Goal: Task Accomplishment & Management: Complete application form

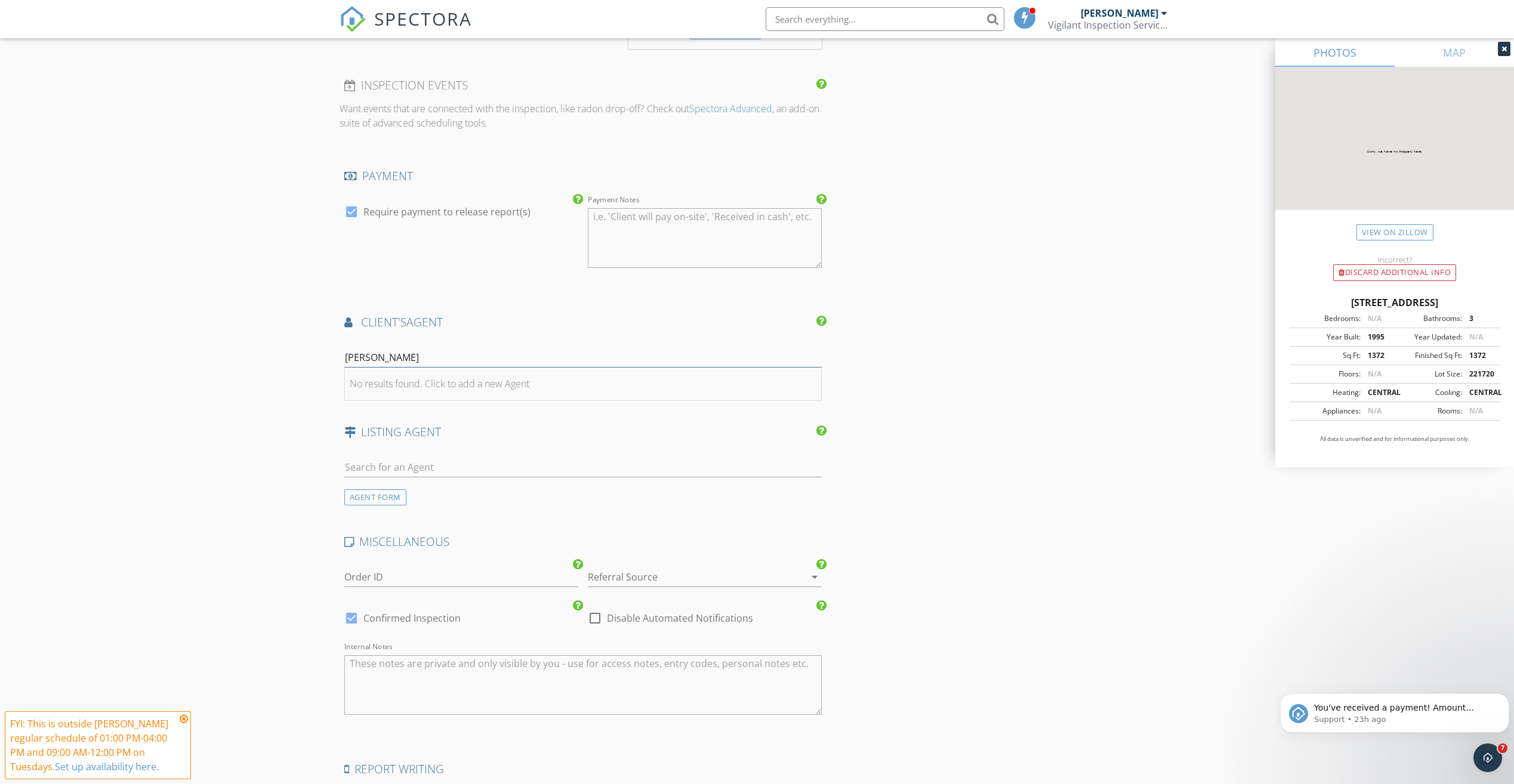
type input "[PERSON_NAME]"
click at [537, 387] on li "No results found. Click to add a new Agent" at bounding box center [583, 384] width 477 height 34
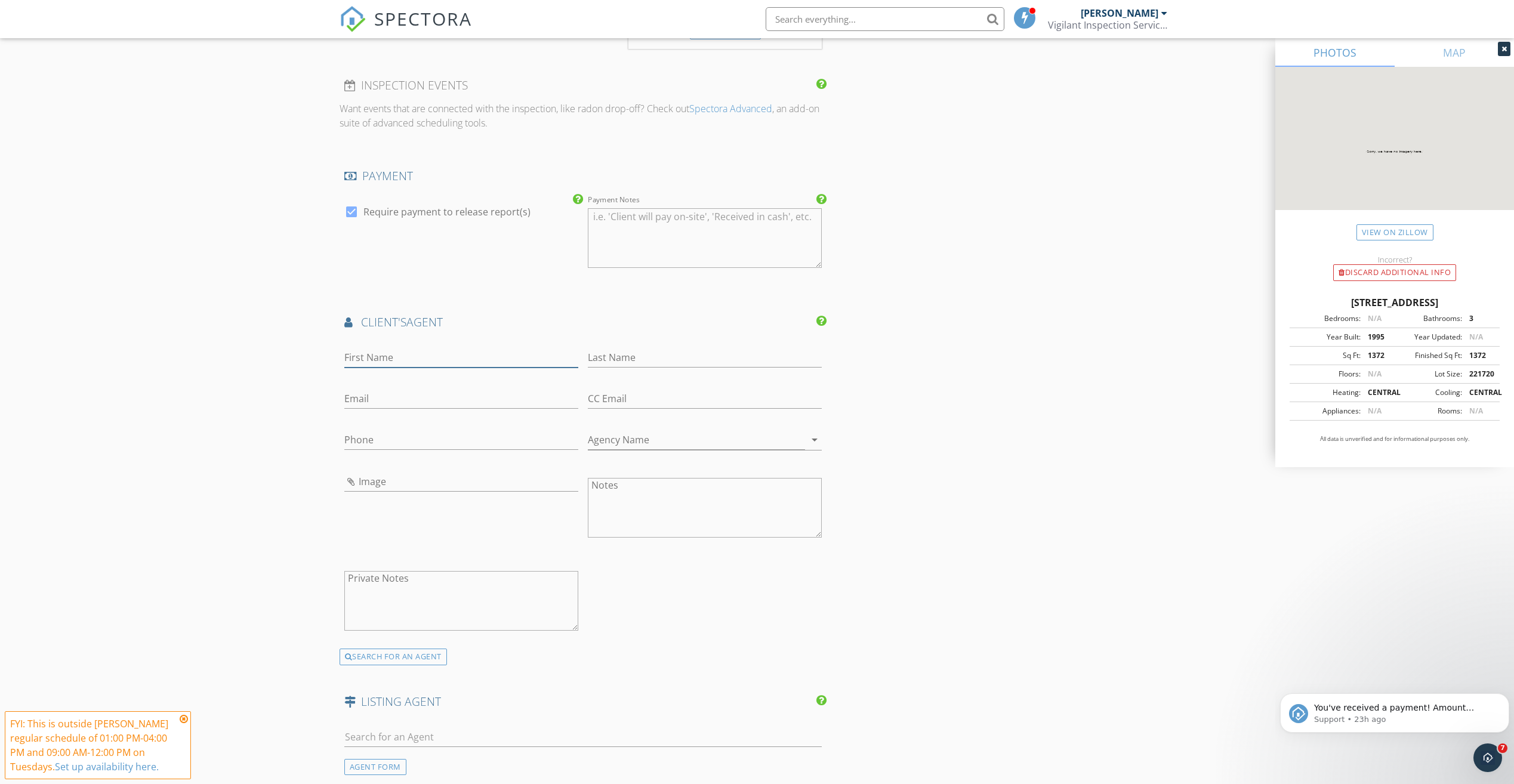
click at [486, 356] on input "First Name" at bounding box center [461, 358] width 234 height 20
type input "[PERSON_NAME]"
click at [615, 362] on input "Last Name" at bounding box center [704, 358] width 234 height 20
type input "[PERSON_NAME]"
click at [548, 387] on div "Email" at bounding box center [461, 401] width 234 height 39
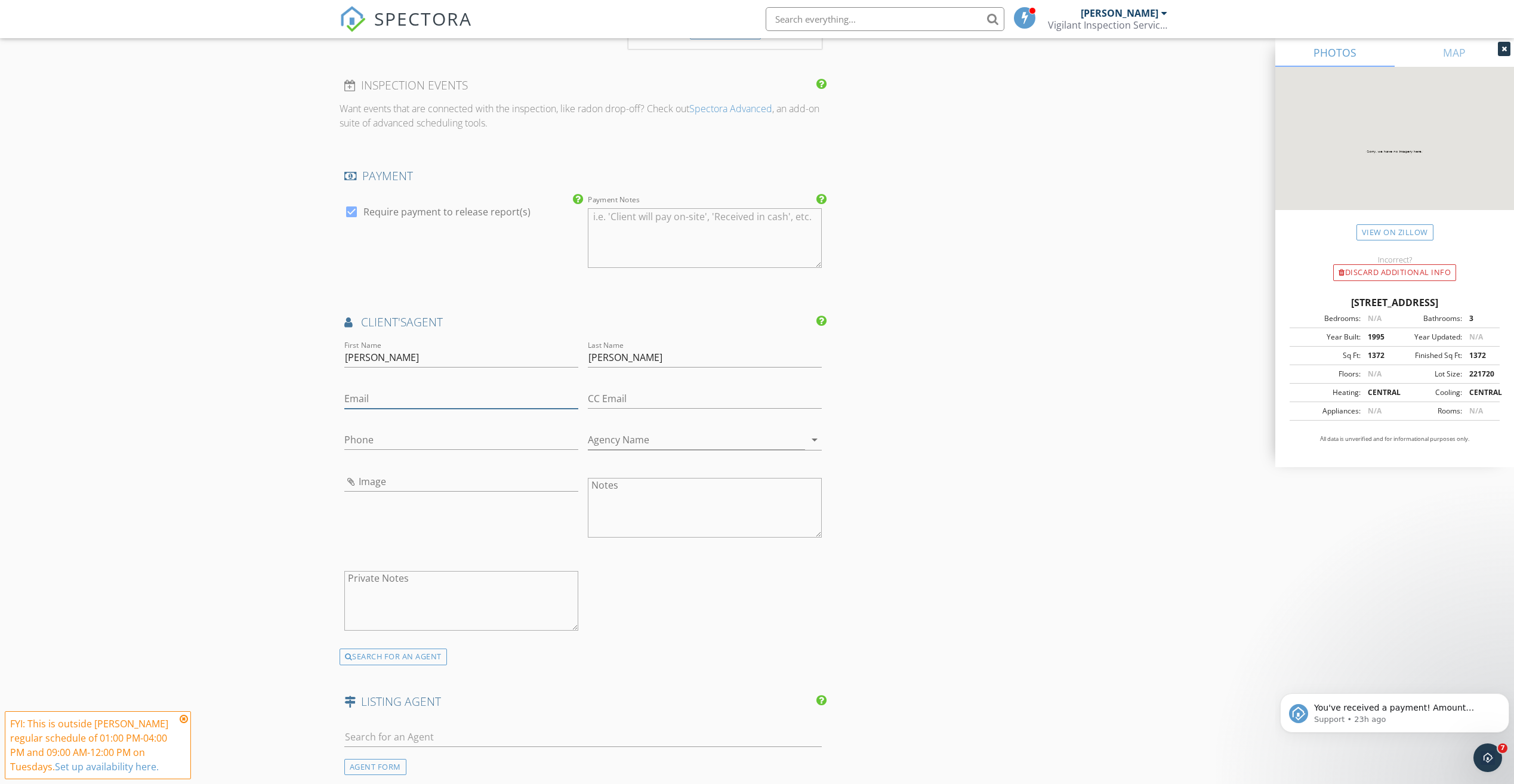
click at [522, 400] on input "Email" at bounding box center [461, 399] width 234 height 20
click at [422, 395] on input "lakinpjones@gmsail.com" at bounding box center [461, 399] width 234 height 20
type input "[EMAIL_ADDRESS][DOMAIN_NAME]"
click at [612, 437] on input "Agency Name" at bounding box center [696, 440] width 217 height 20
click at [631, 467] on div "Wei chert Realtors - Market Edge" at bounding box center [705, 465] width 215 height 14
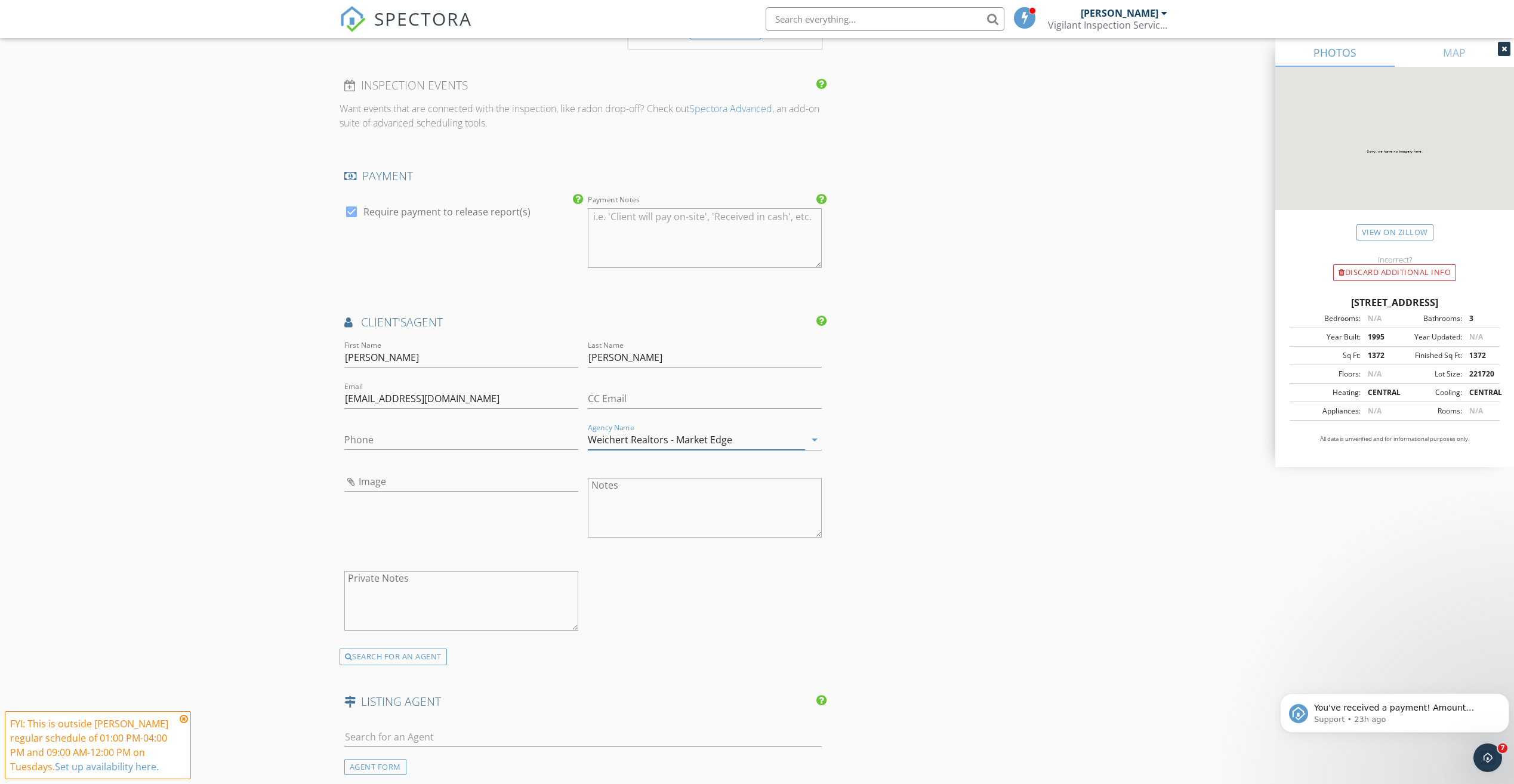
type input "Weichert Realtors - Market Edge"
click at [449, 435] on input "Phone" at bounding box center [461, 440] width 234 height 20
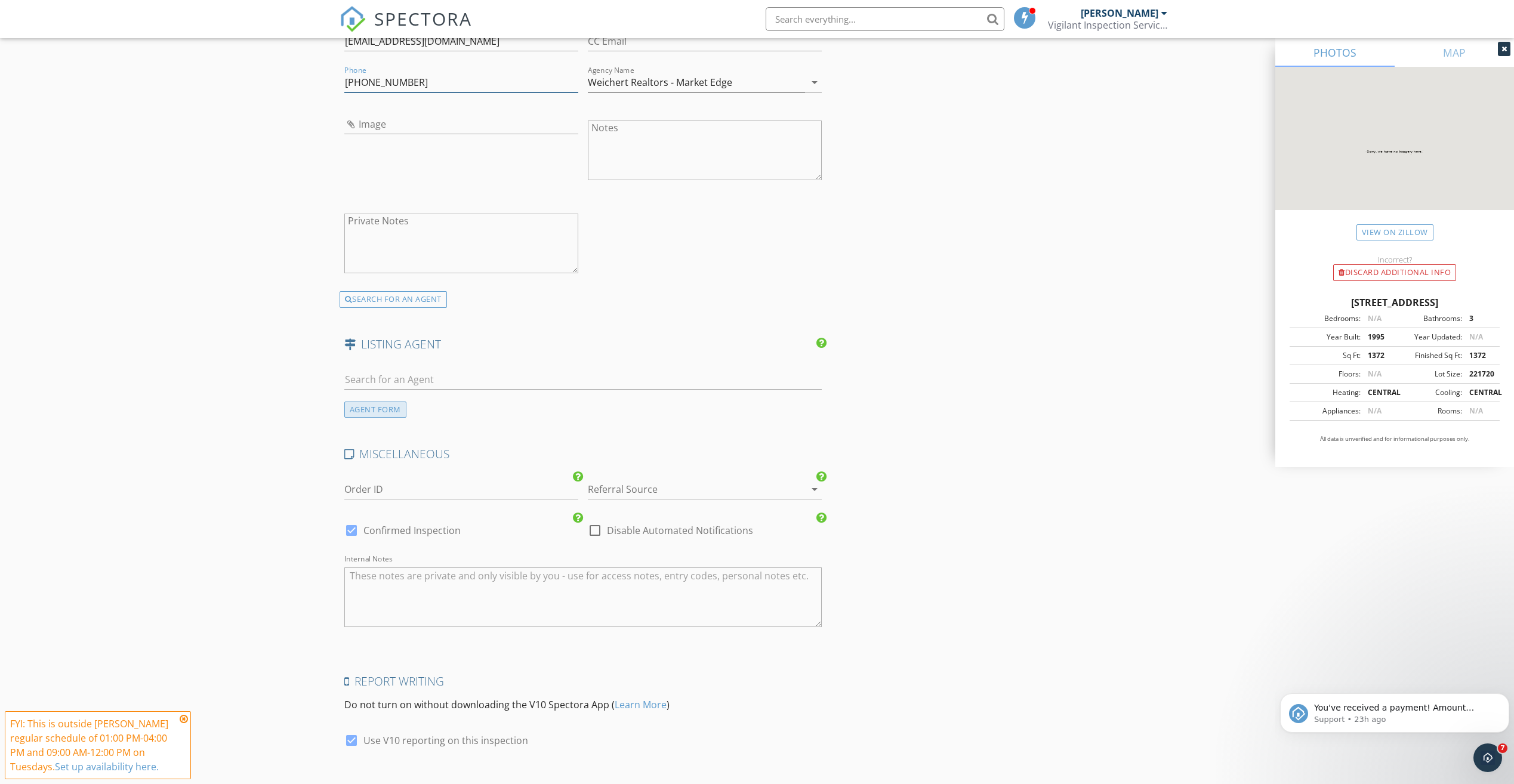
scroll to position [1552, 0]
type input "[PHONE_NUMBER]"
click at [396, 405] on div "AGENT FORM" at bounding box center [375, 409] width 62 height 16
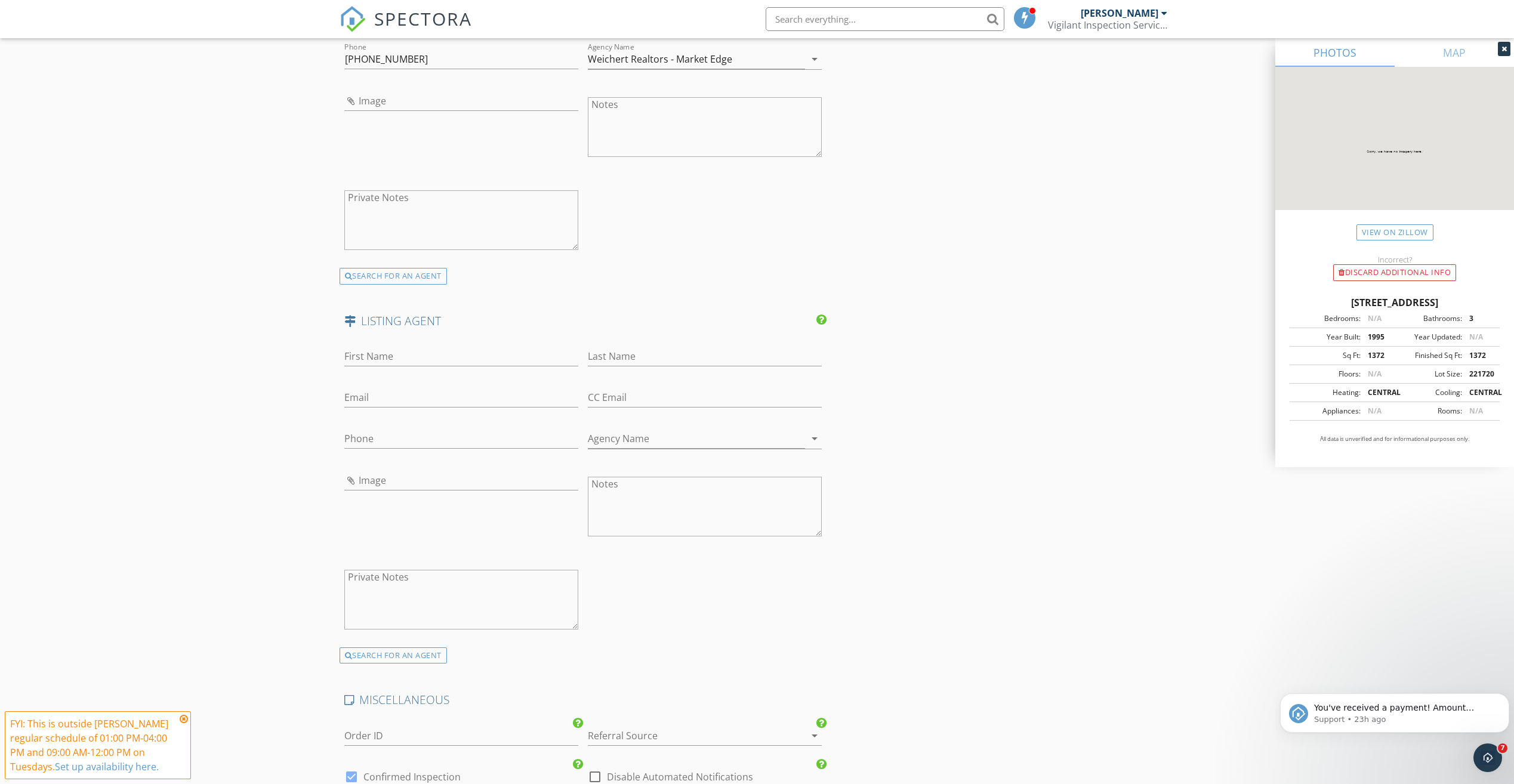
scroll to position [1611, 0]
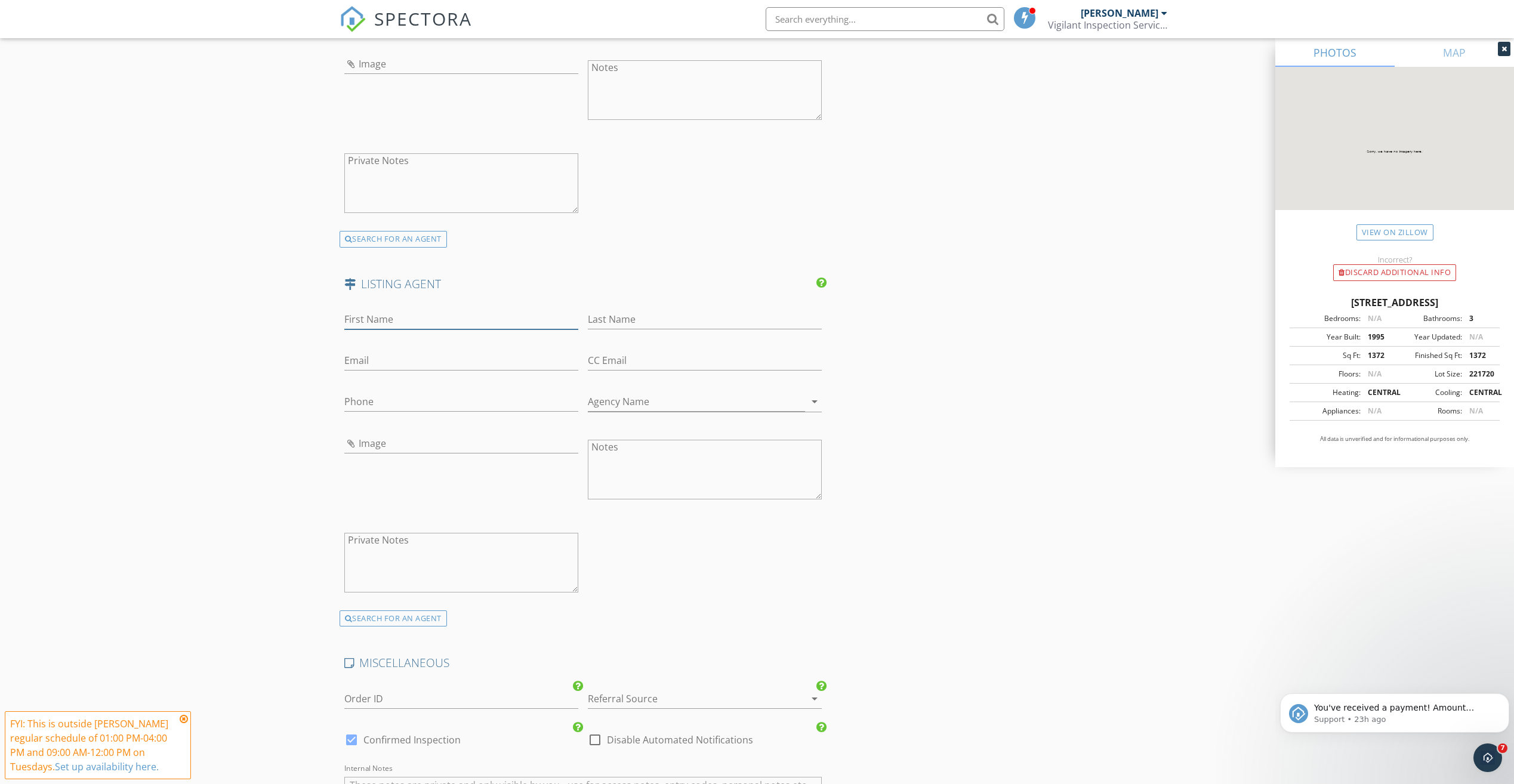
click at [435, 322] on input "First Name" at bounding box center [461, 319] width 234 height 20
type input "Franklin"
click at [597, 314] on input "Last Name" at bounding box center [704, 319] width 234 height 20
type input "Harp"
click at [555, 359] on input "Email" at bounding box center [461, 361] width 234 height 20
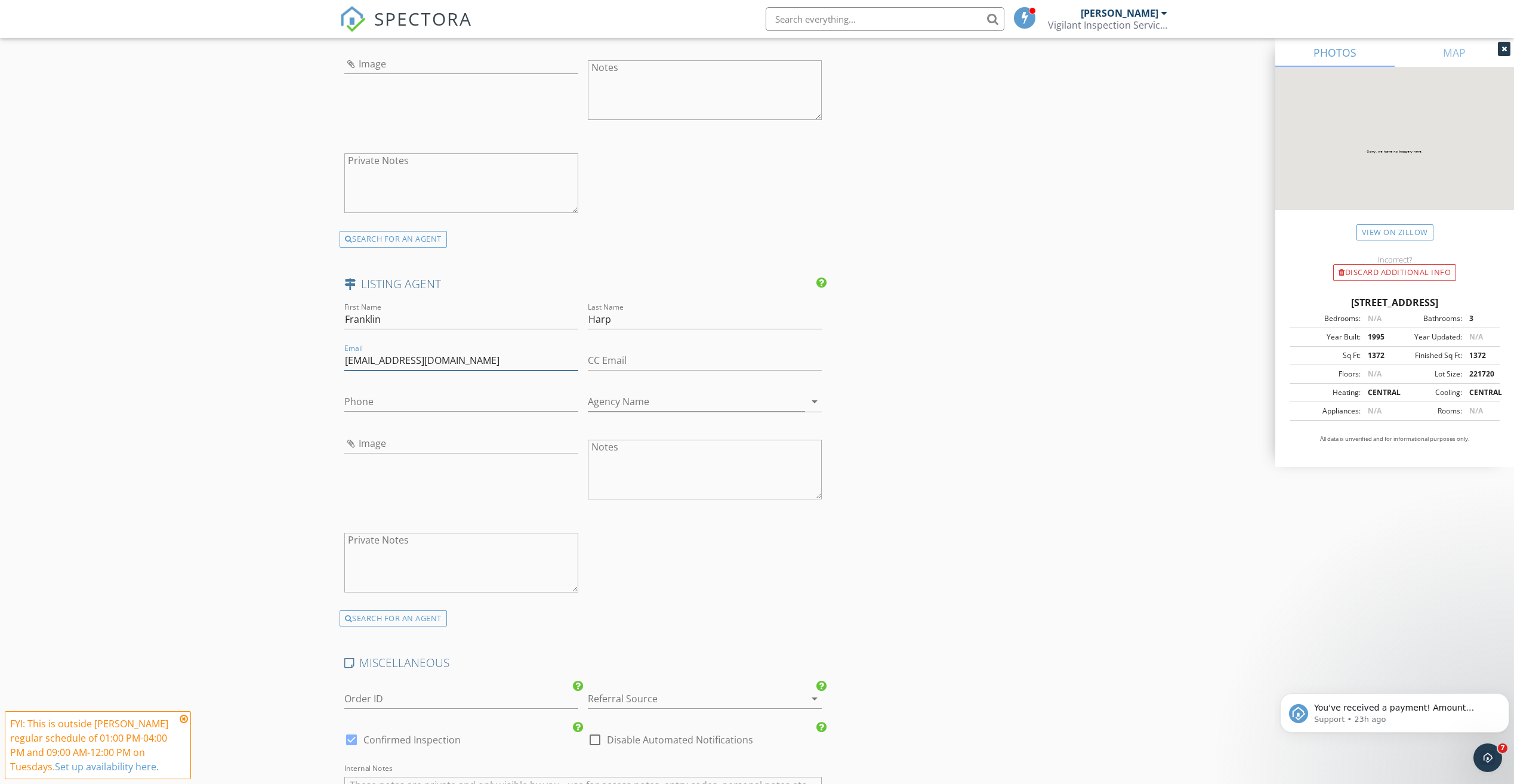
type input "Franklin.harp@gmail.com"
click at [425, 398] on input "Phone" at bounding box center [461, 402] width 234 height 20
type input "[PHONE_NUMBER]"
click at [604, 394] on input "Agency Name" at bounding box center [696, 402] width 217 height 20
click at [701, 428] on div "Wei chert Realtors - Market Edge" at bounding box center [705, 427] width 215 height 14
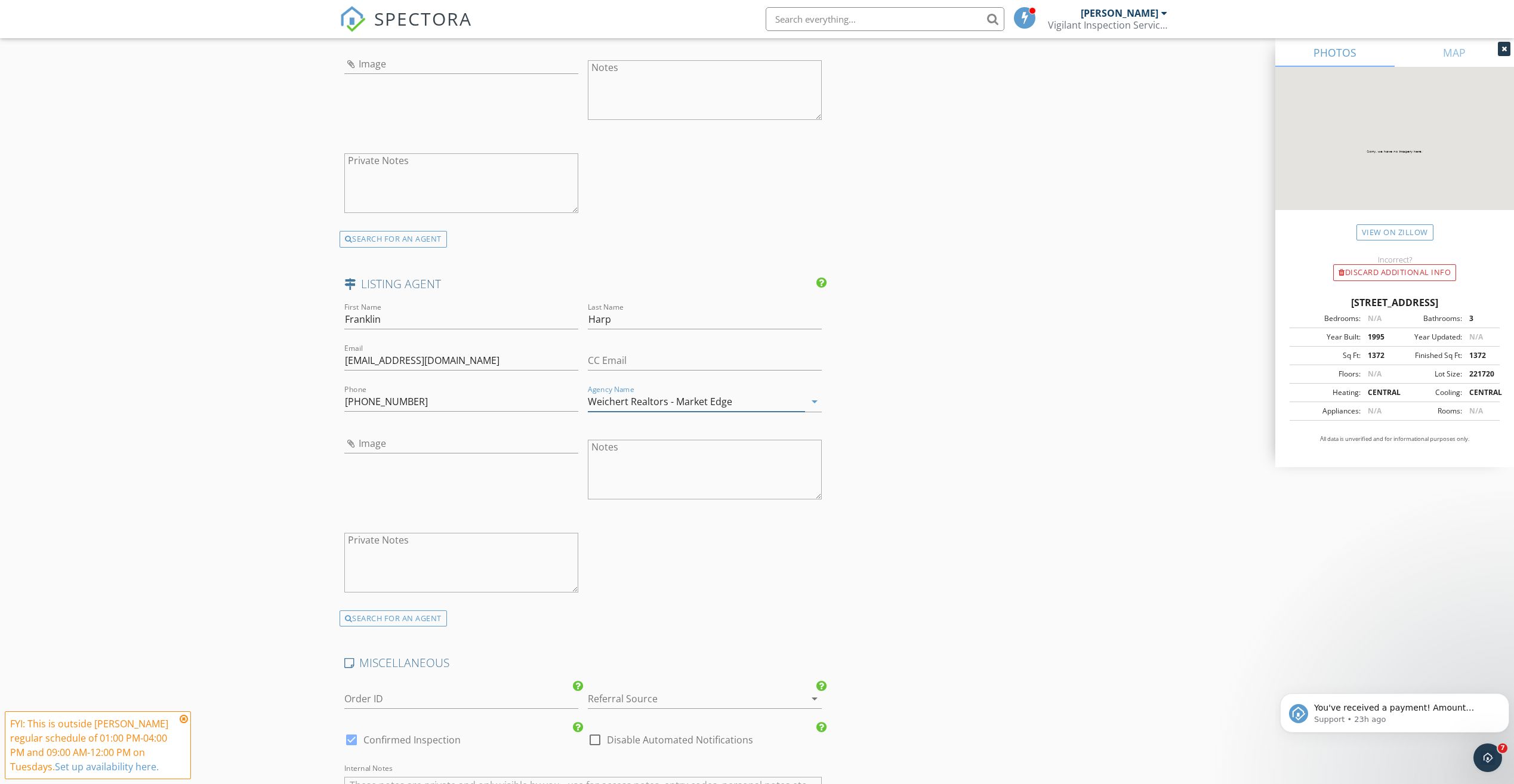
type input "Weichert Realtors - Market Edge"
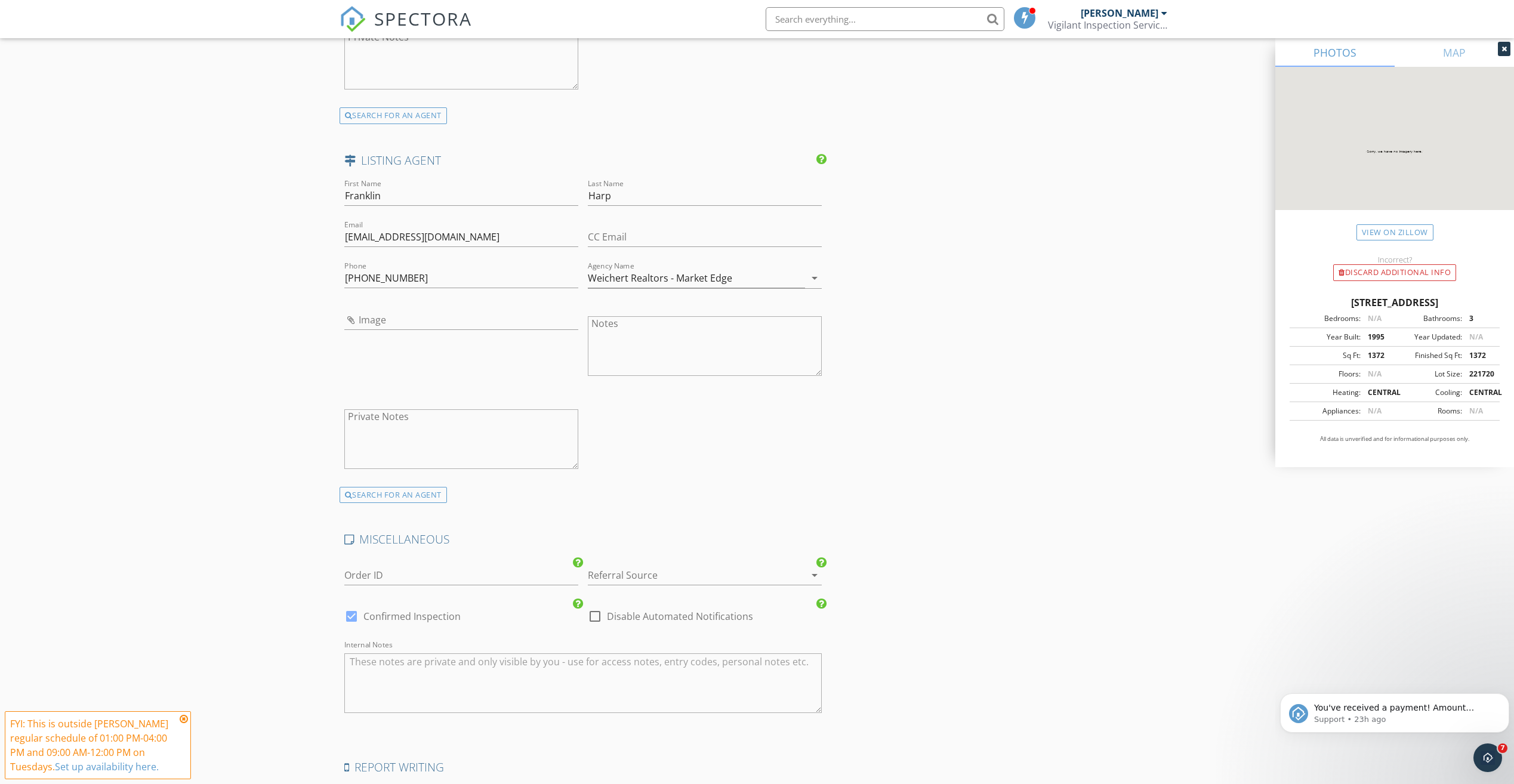
scroll to position [1897, 0]
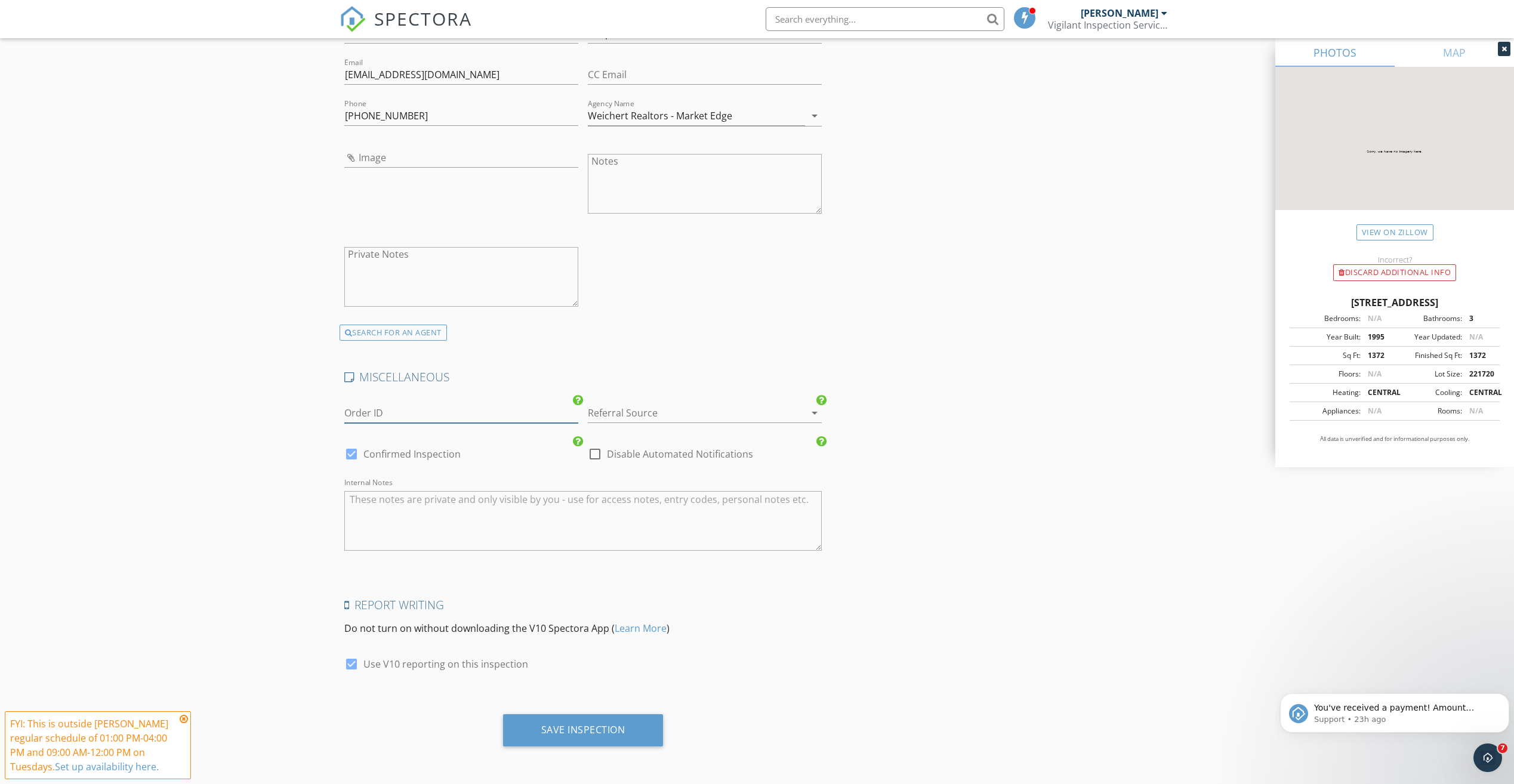
click at [495, 415] on input "Order ID" at bounding box center [461, 413] width 234 height 20
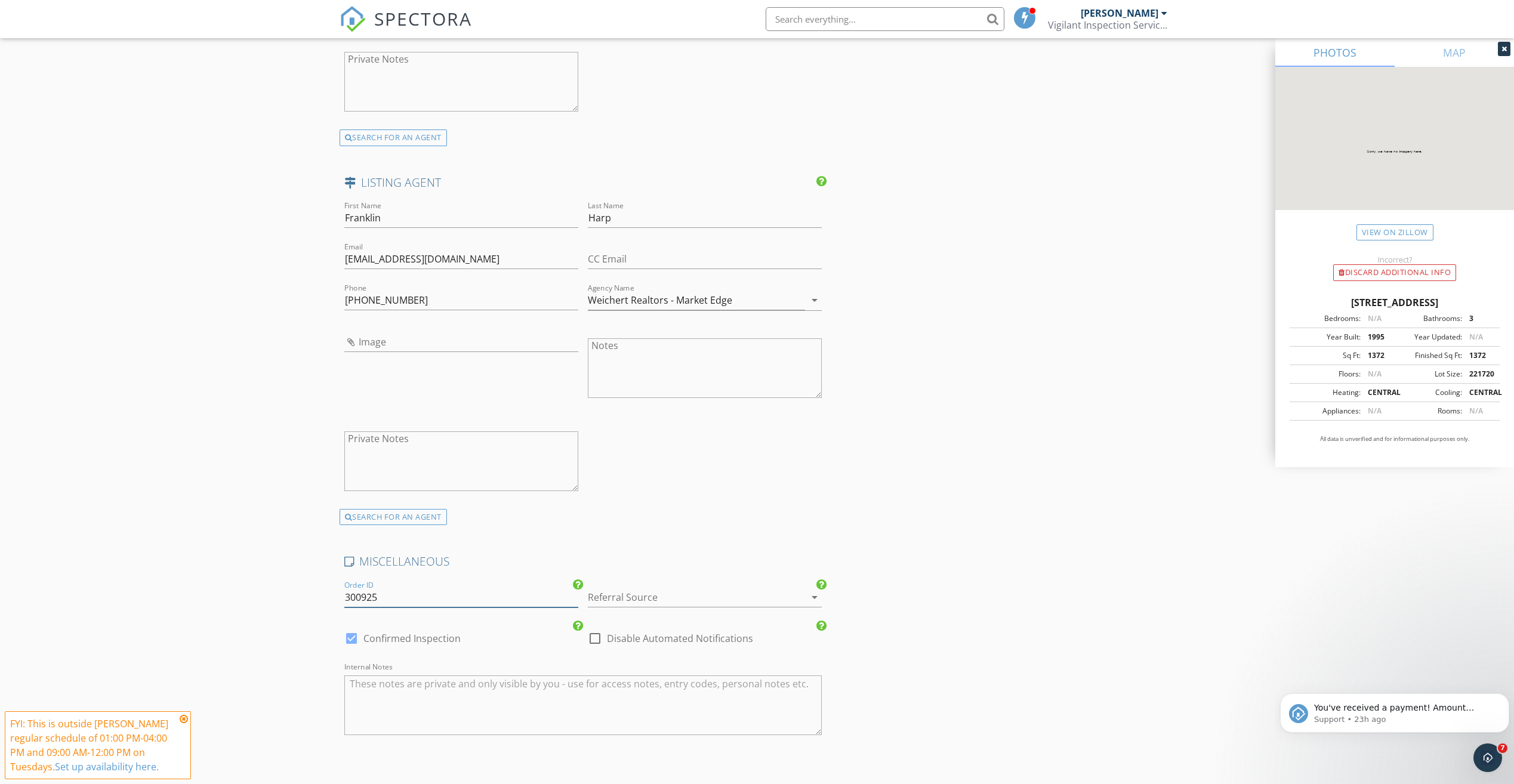
scroll to position [1790, 0]
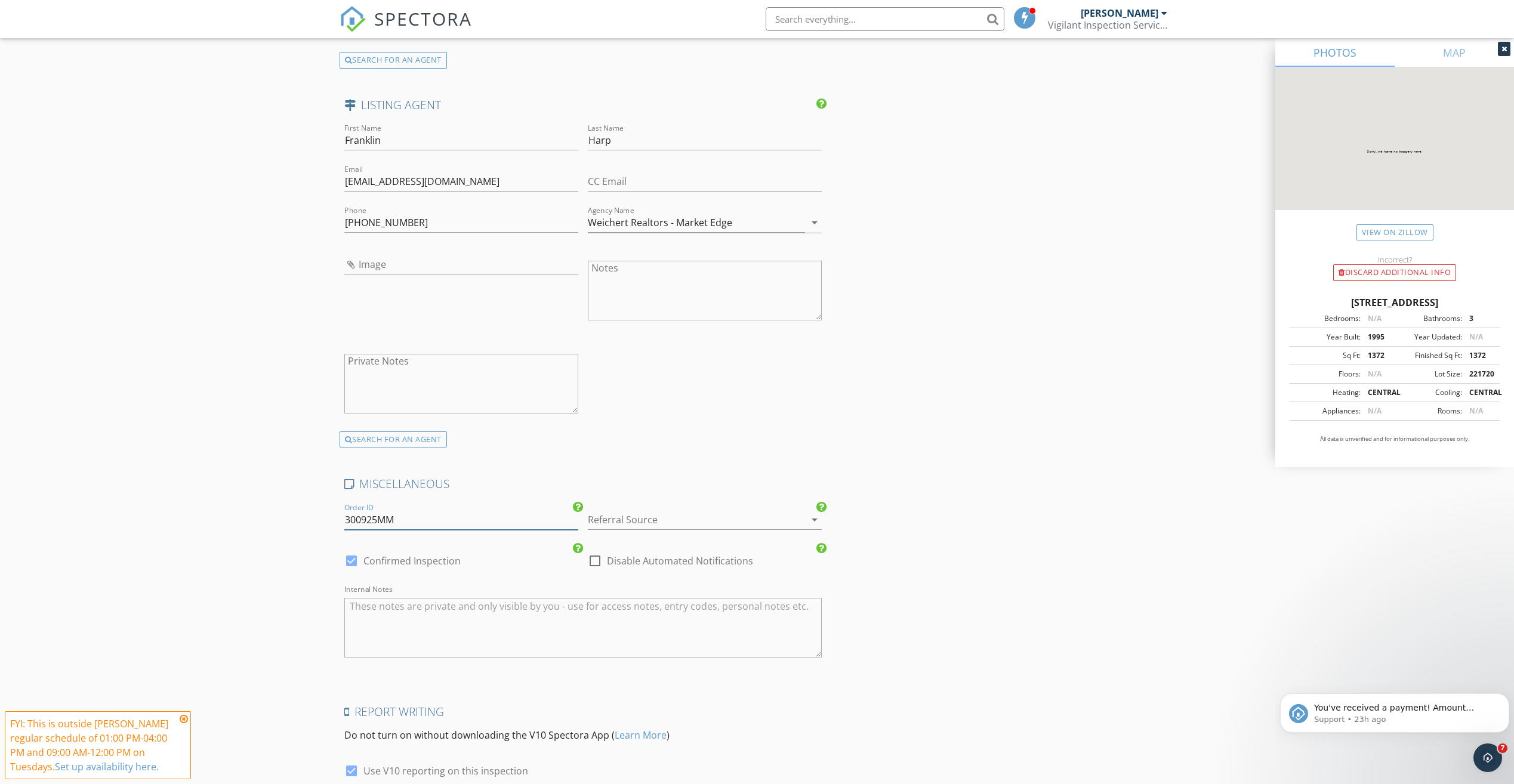
type input "300925MM"
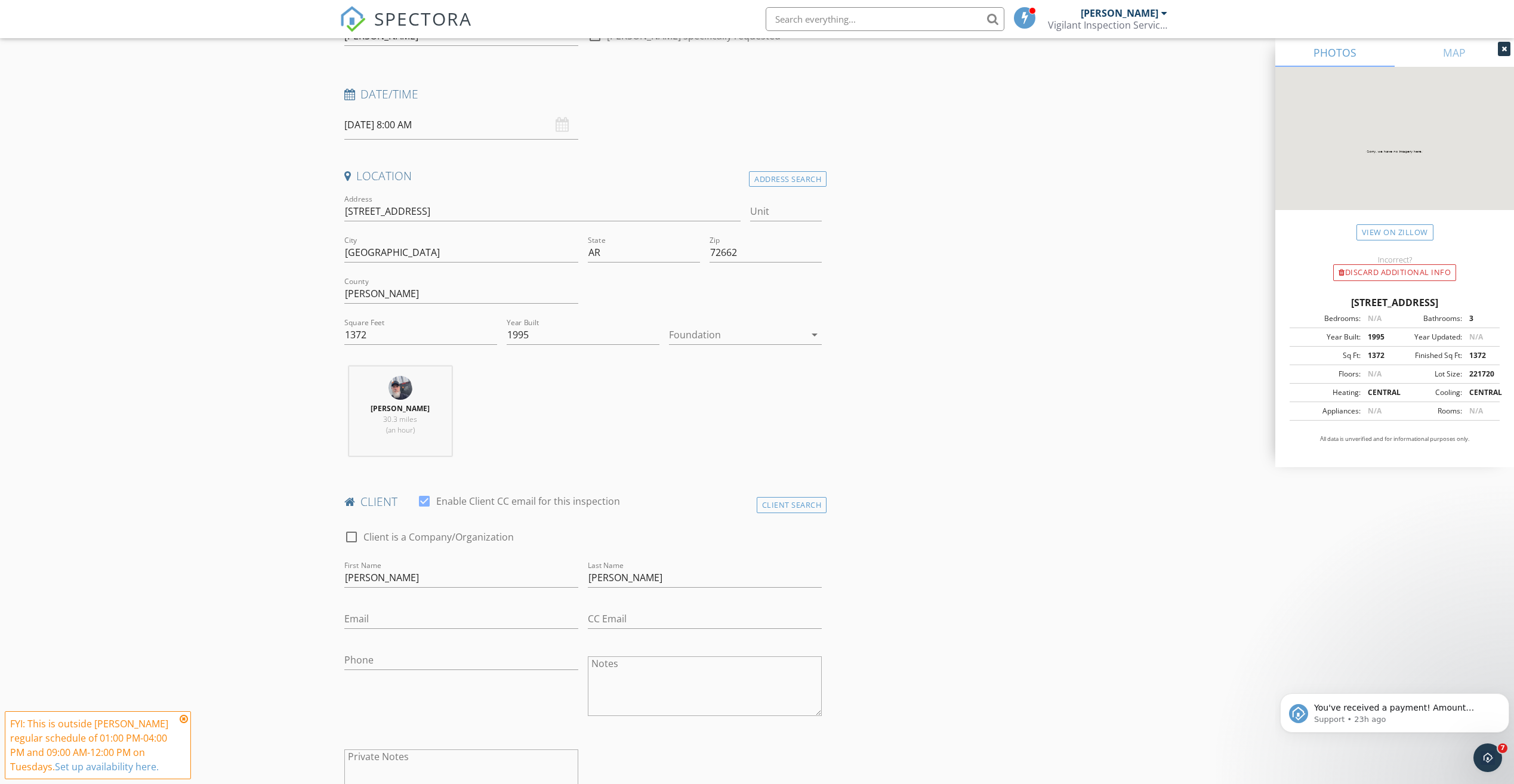
scroll to position [0, 0]
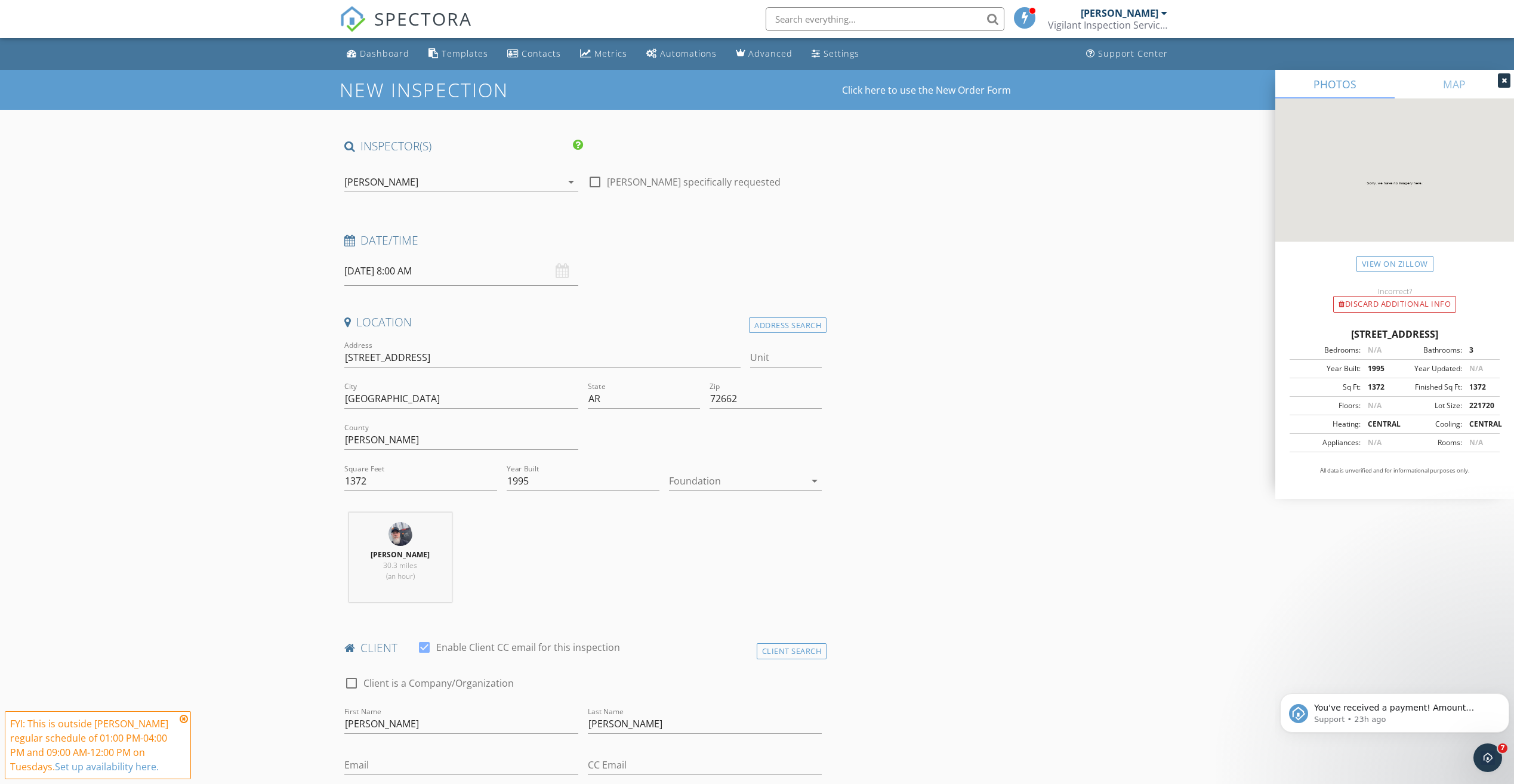
click at [487, 277] on input "09/30/2025 8:00 AM" at bounding box center [461, 271] width 234 height 29
click at [485, 264] on input "09/30/2025 8:00 AM" at bounding box center [461, 271] width 234 height 29
type input "09/30/2025 9:00 AM"
type input "09"
click at [415, 466] on span at bounding box center [414, 469] width 9 height 12
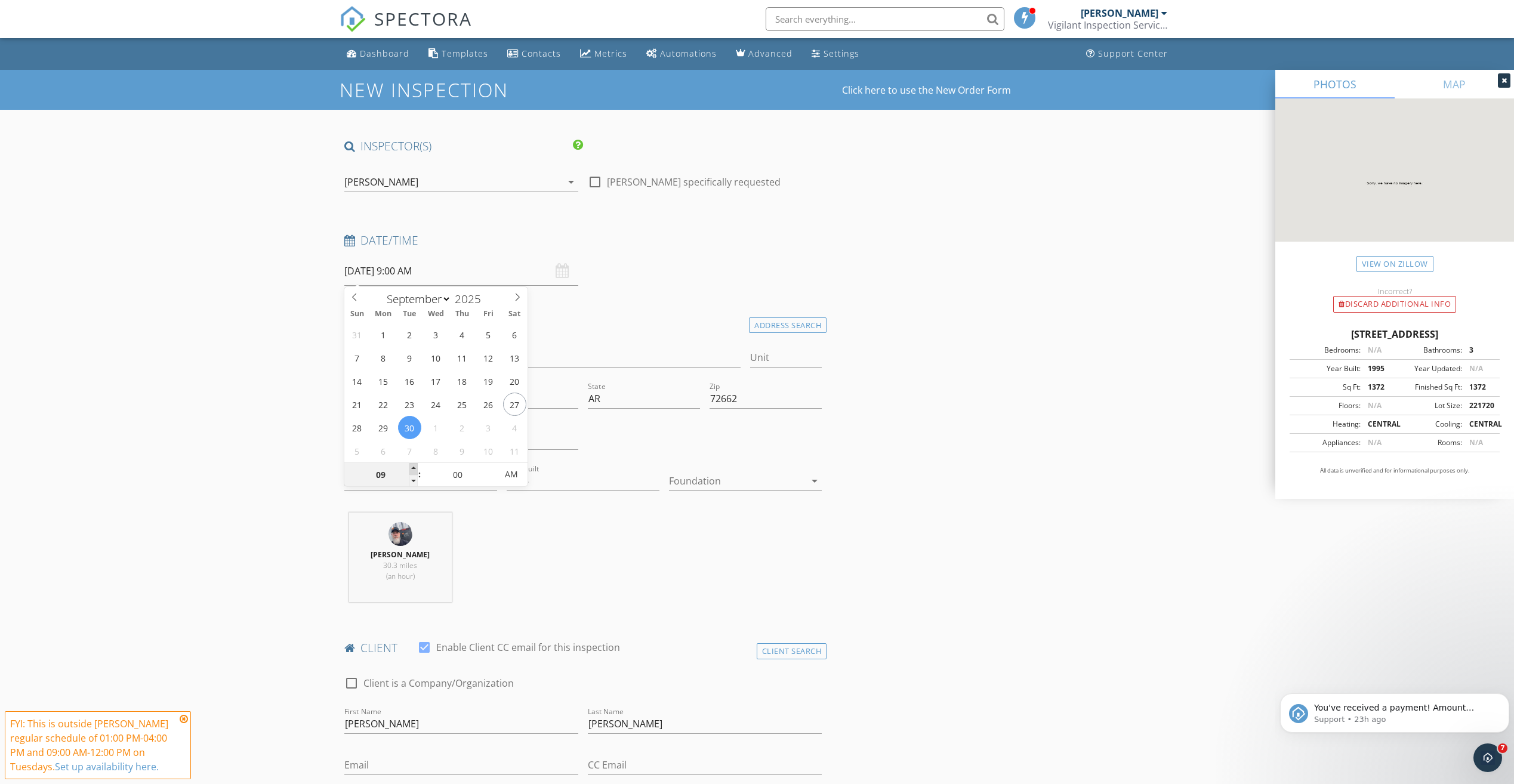
type input "09/30/2025 10:00 AM"
type input "10"
click at [415, 466] on span at bounding box center [414, 469] width 9 height 12
type input "09/30/2025 11:00 AM"
type input "11"
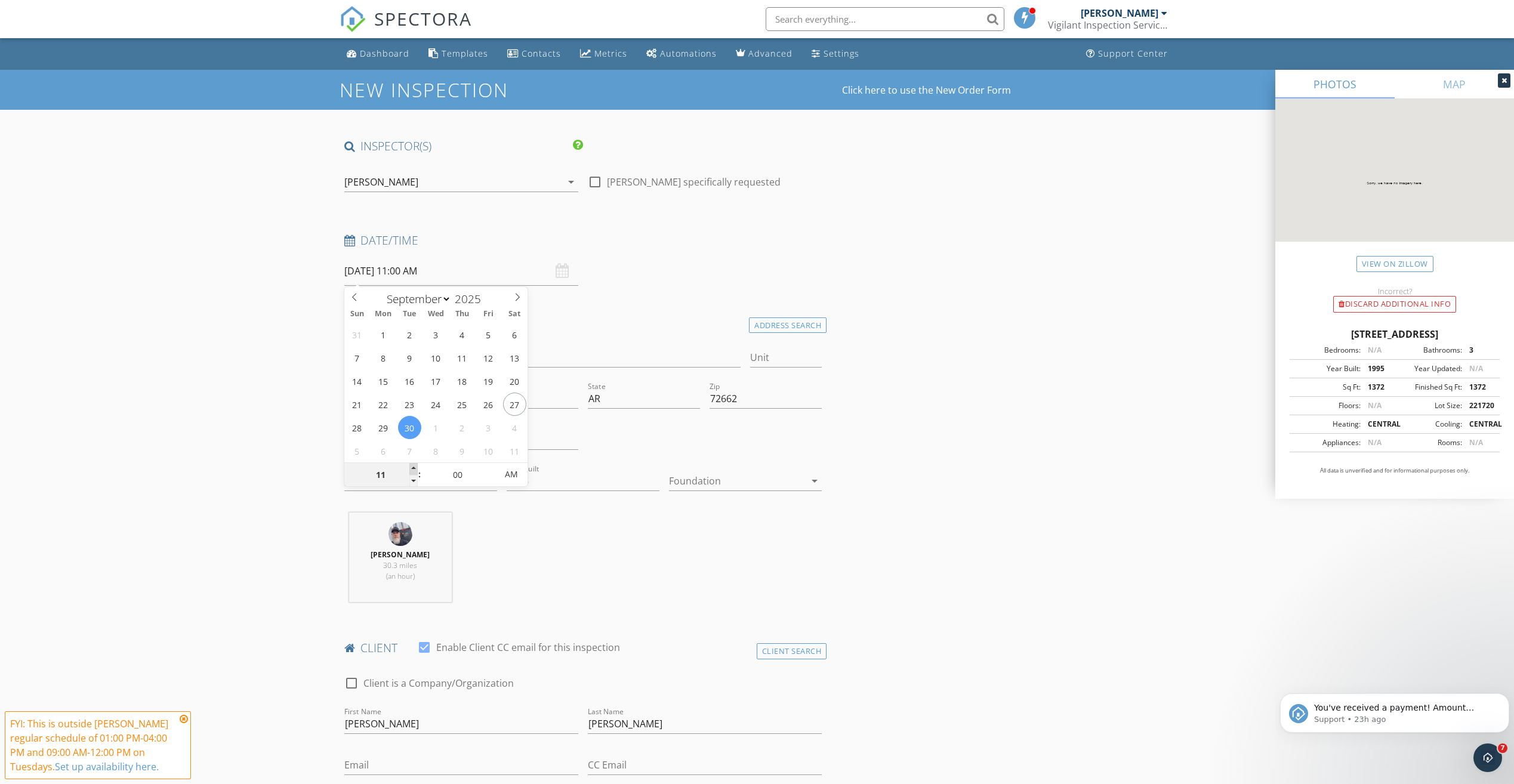
click at [415, 466] on span at bounding box center [414, 469] width 9 height 12
type input "09/30/2025 12:00 PM"
type input "12"
click at [415, 466] on span at bounding box center [414, 469] width 9 height 12
type input "09/30/2025 1:00 PM"
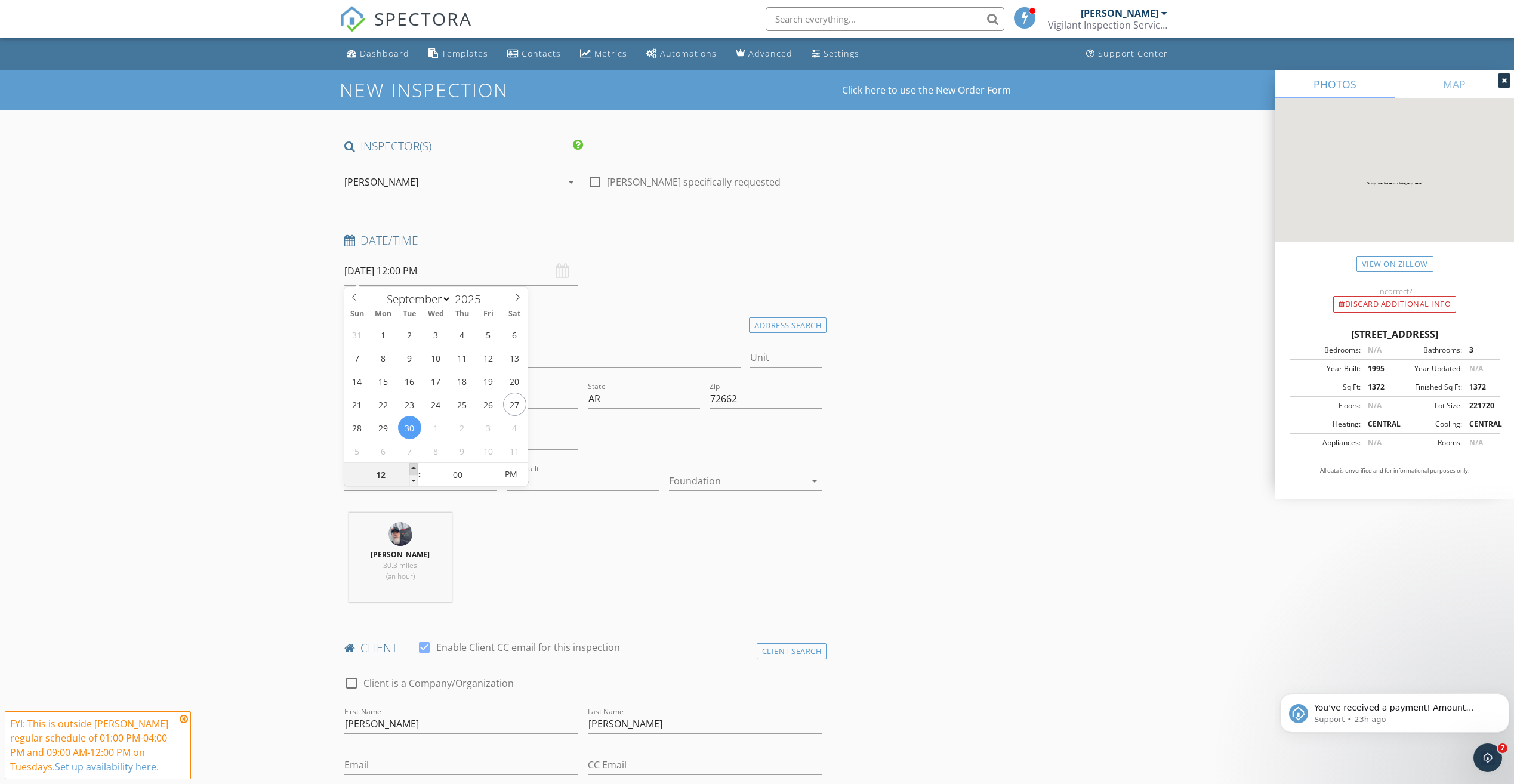
type input "01"
click at [415, 466] on span at bounding box center [414, 469] width 9 height 12
type input "[DATE] 2:00 PM"
type input "02"
click at [415, 466] on span at bounding box center [414, 469] width 9 height 12
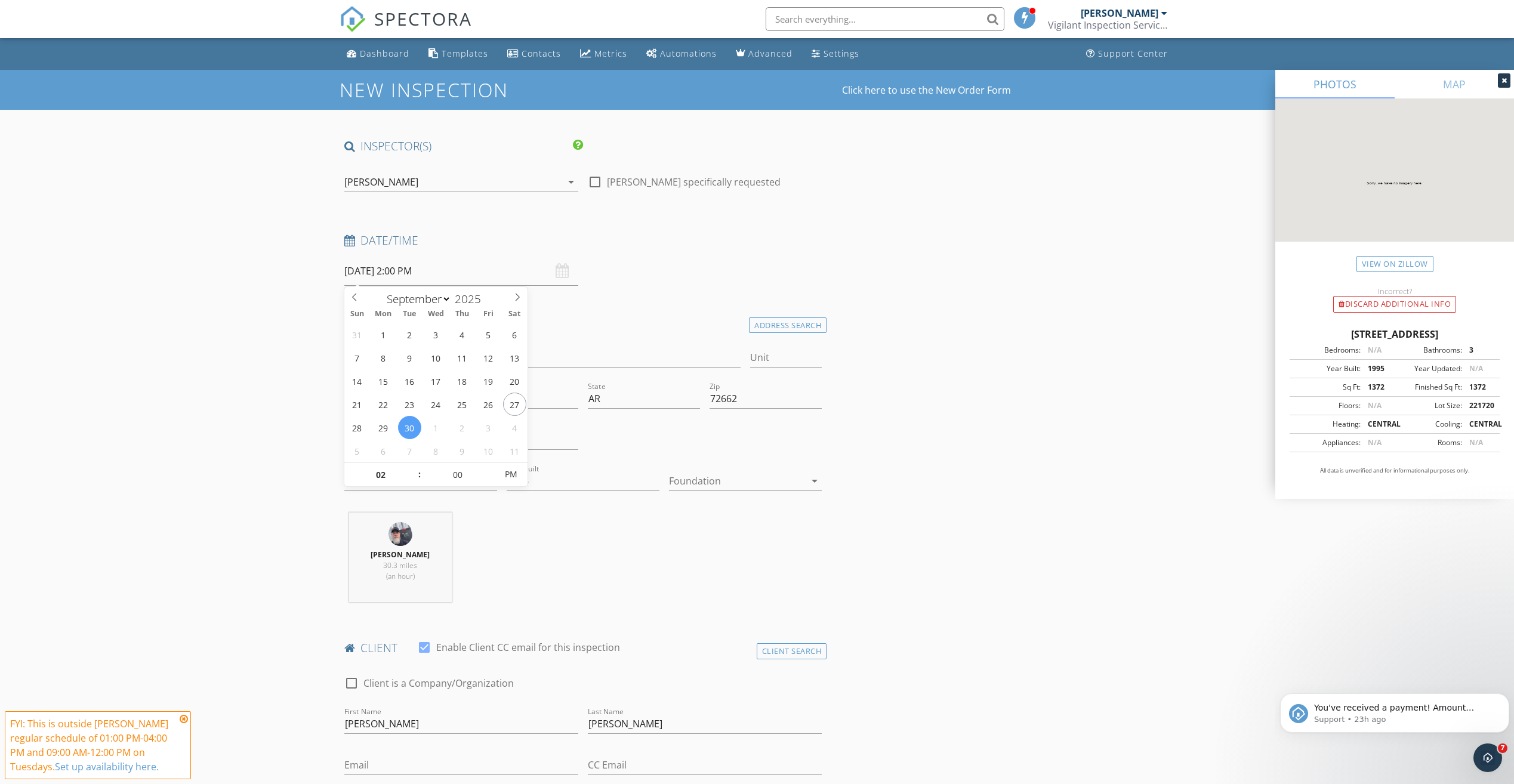
click at [637, 315] on h4 "Location" at bounding box center [583, 322] width 478 height 16
click at [598, 182] on div at bounding box center [595, 182] width 20 height 20
checkbox input "true"
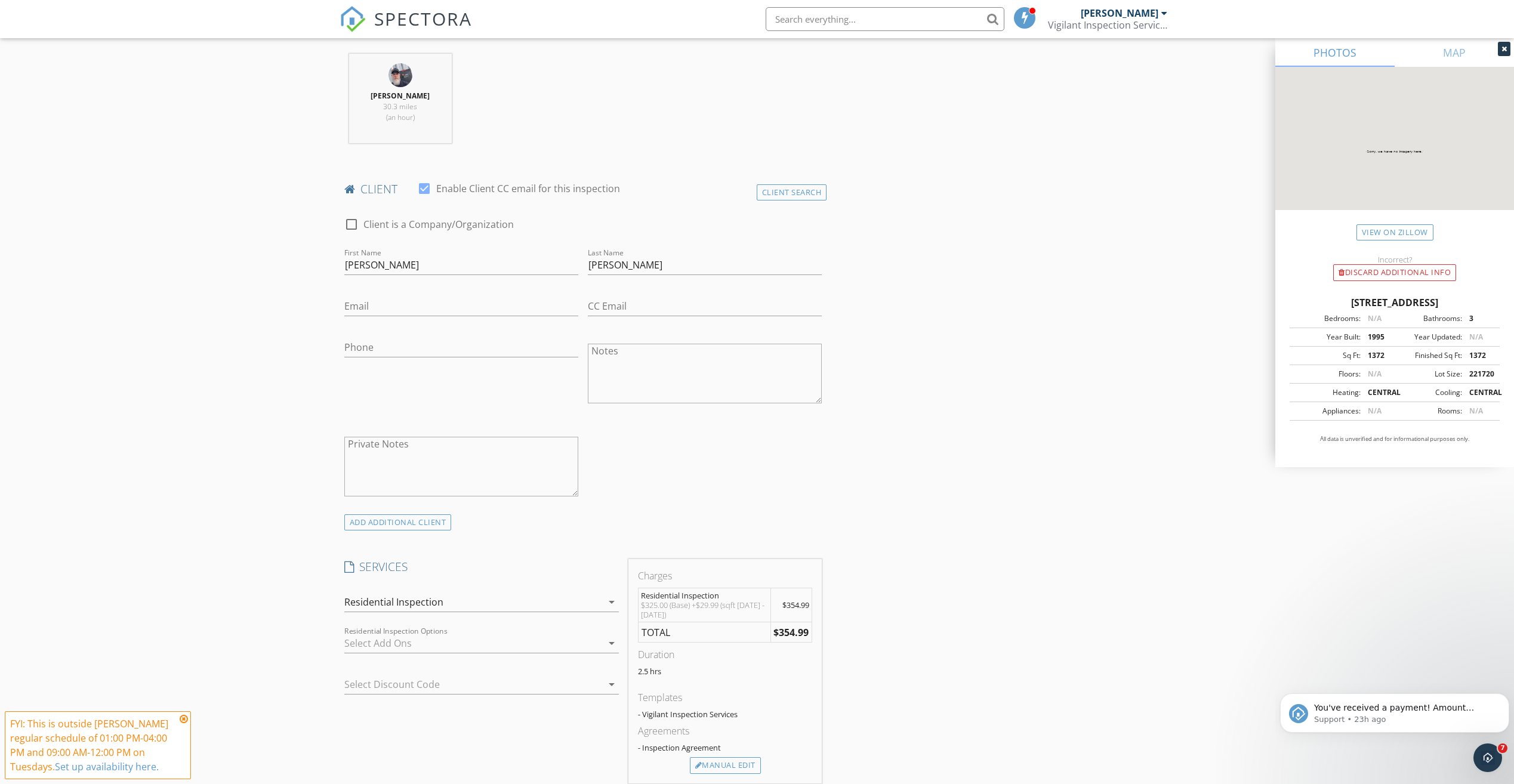
scroll to position [477, 0]
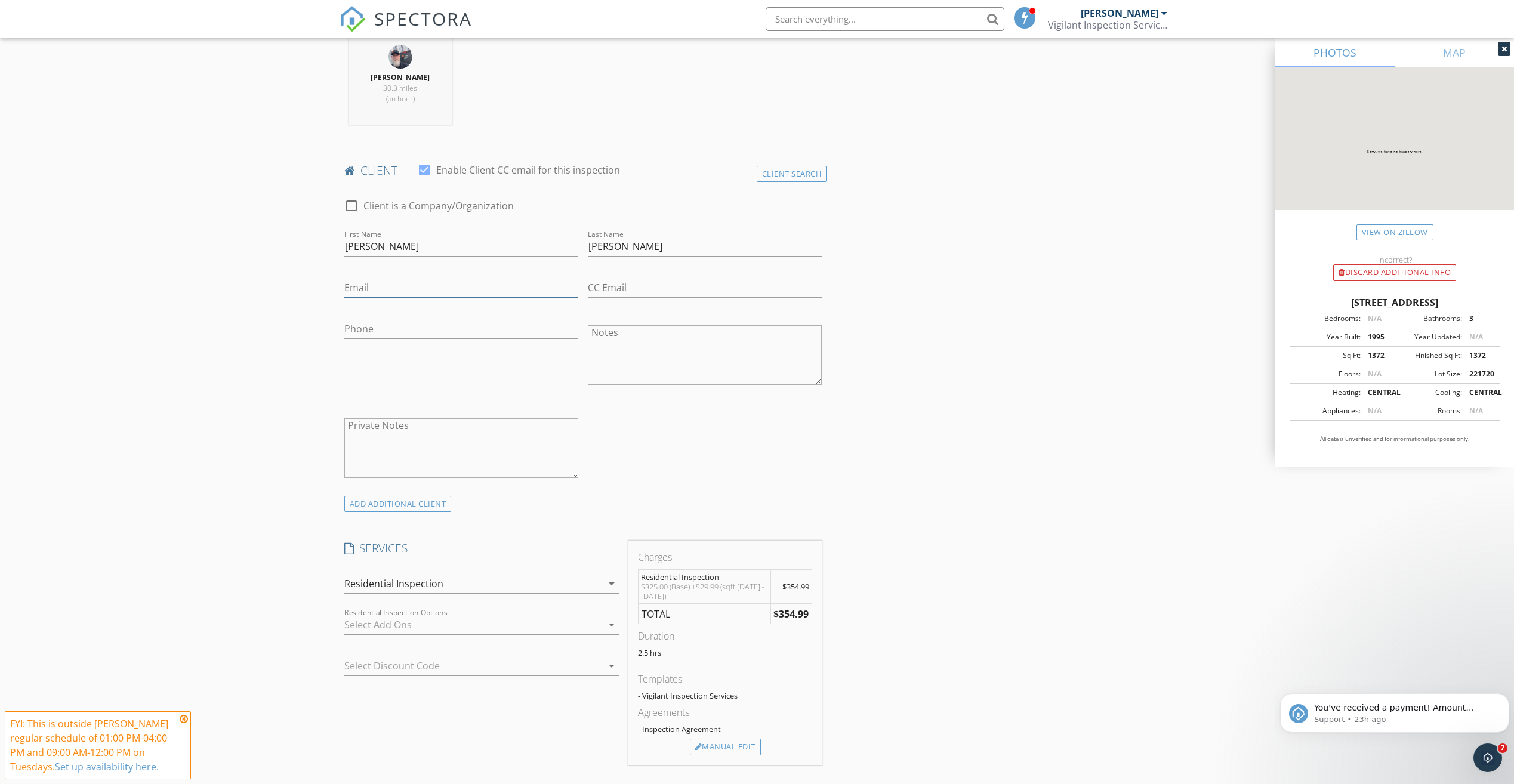
click at [467, 280] on input "Email" at bounding box center [461, 288] width 234 height 20
type input "Jkeysor88@comcast.net"
click at [420, 325] on input "Phone" at bounding box center [461, 329] width 234 height 20
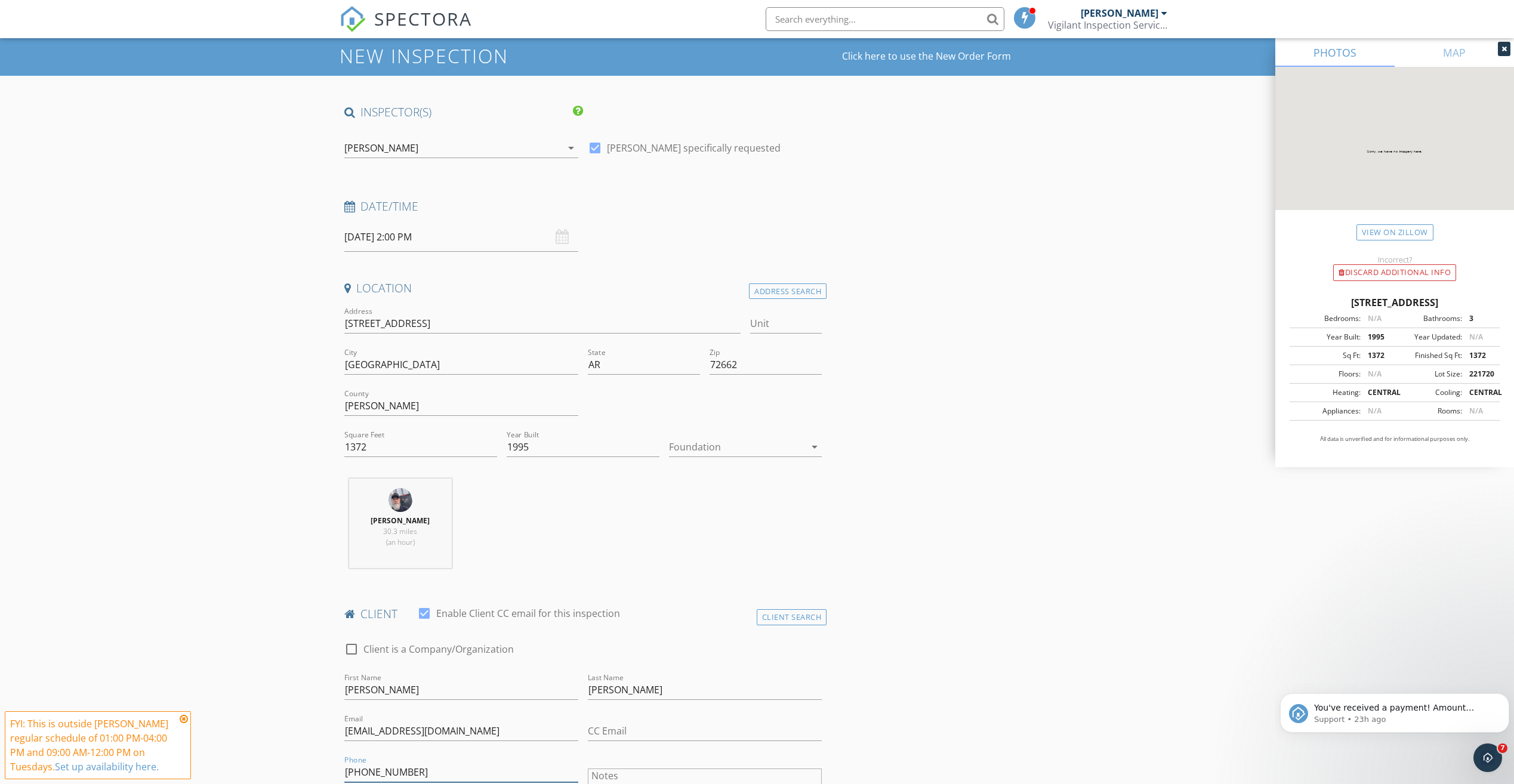
scroll to position [59, 0]
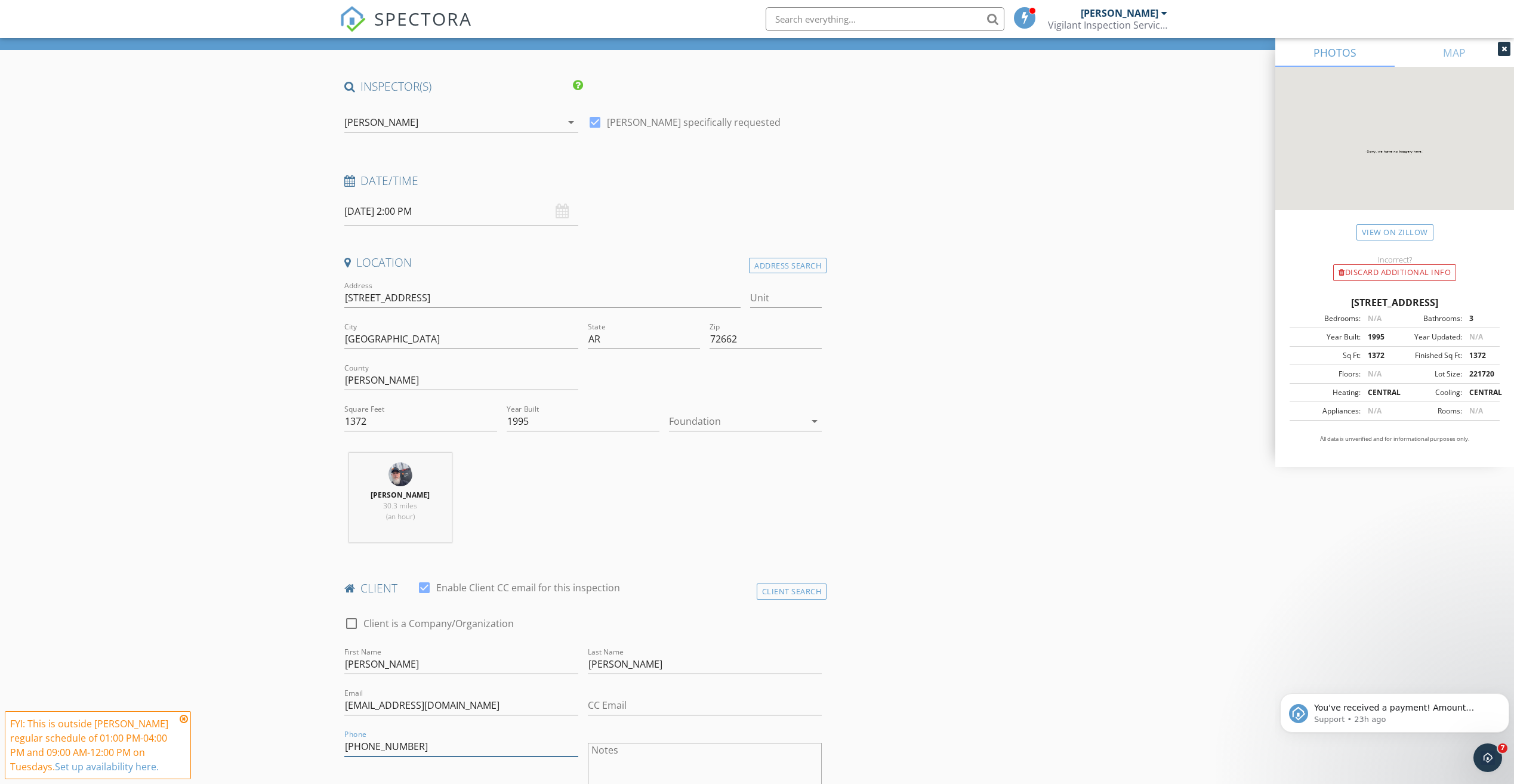
type input "[PHONE_NUMBER]"
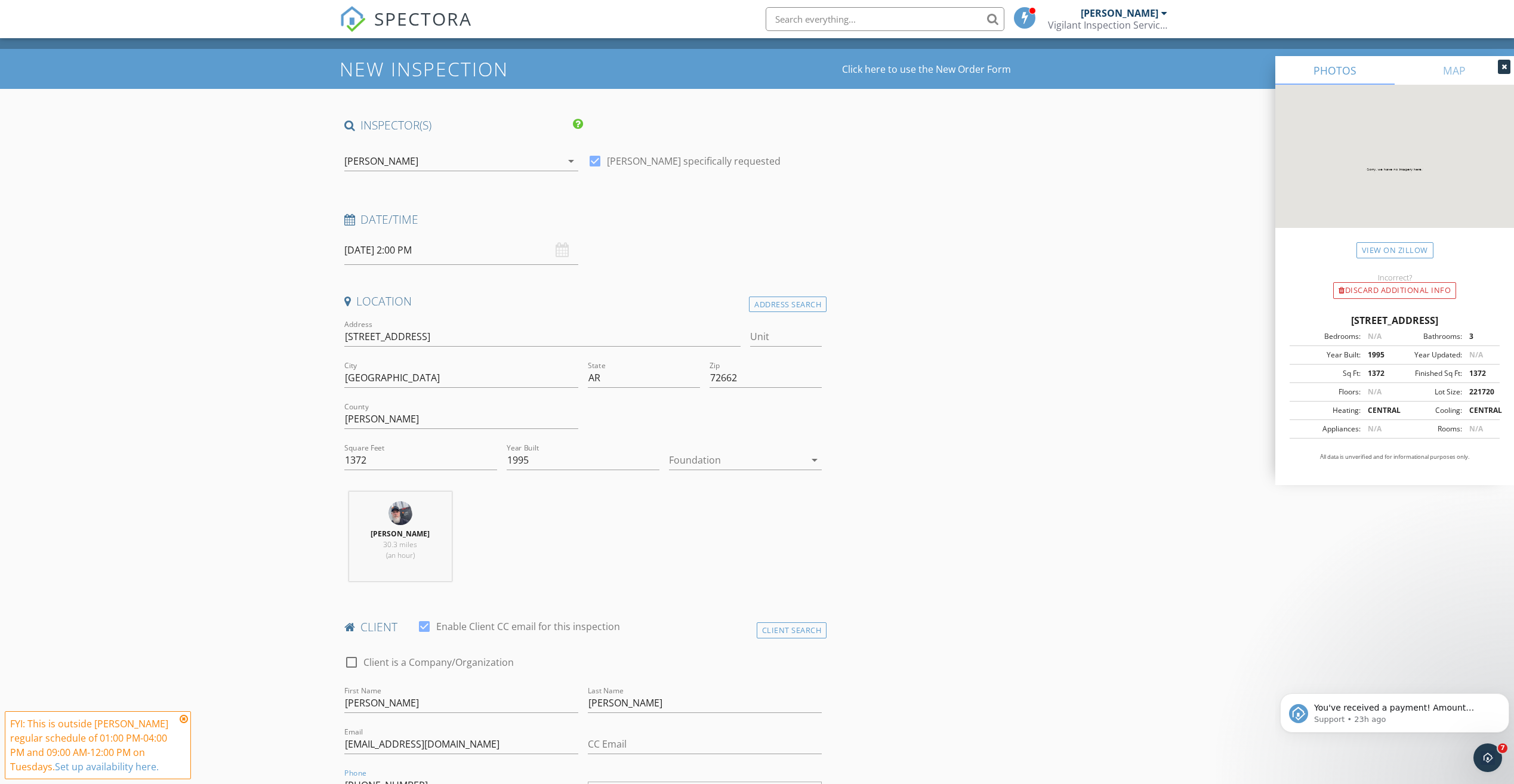
scroll to position [0, 0]
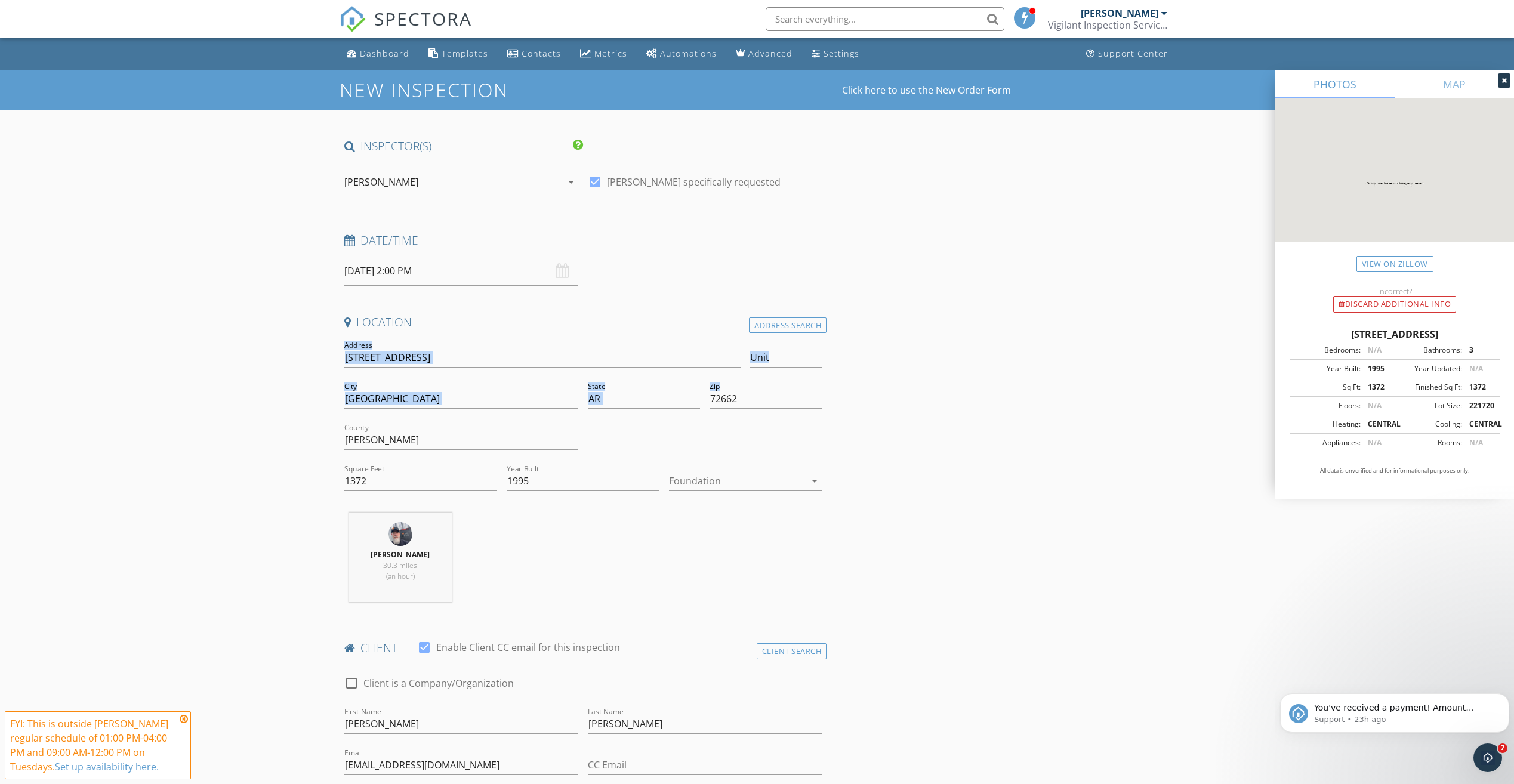
drag, startPoint x: 300, startPoint y: 349, endPoint x: 854, endPoint y: 405, distance: 556.8
copy div "Address Unit City State Zip"
click at [405, 483] on input "1372" at bounding box center [421, 482] width 153 height 20
type input "1"
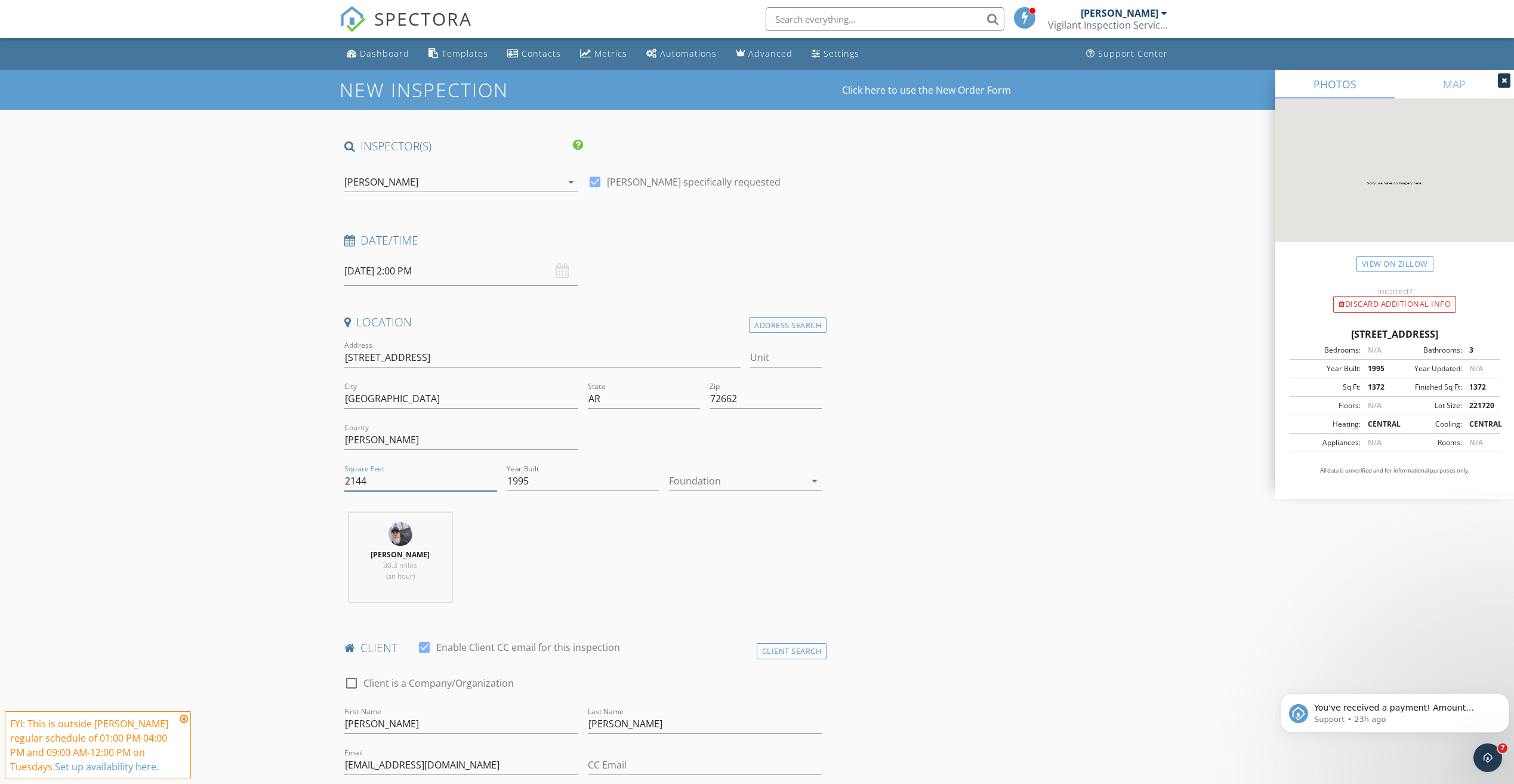
type input "2144"
click at [811, 486] on icon "arrow_drop_down" at bounding box center [815, 481] width 14 height 14
click at [778, 460] on div at bounding box center [705, 442] width 244 height 41
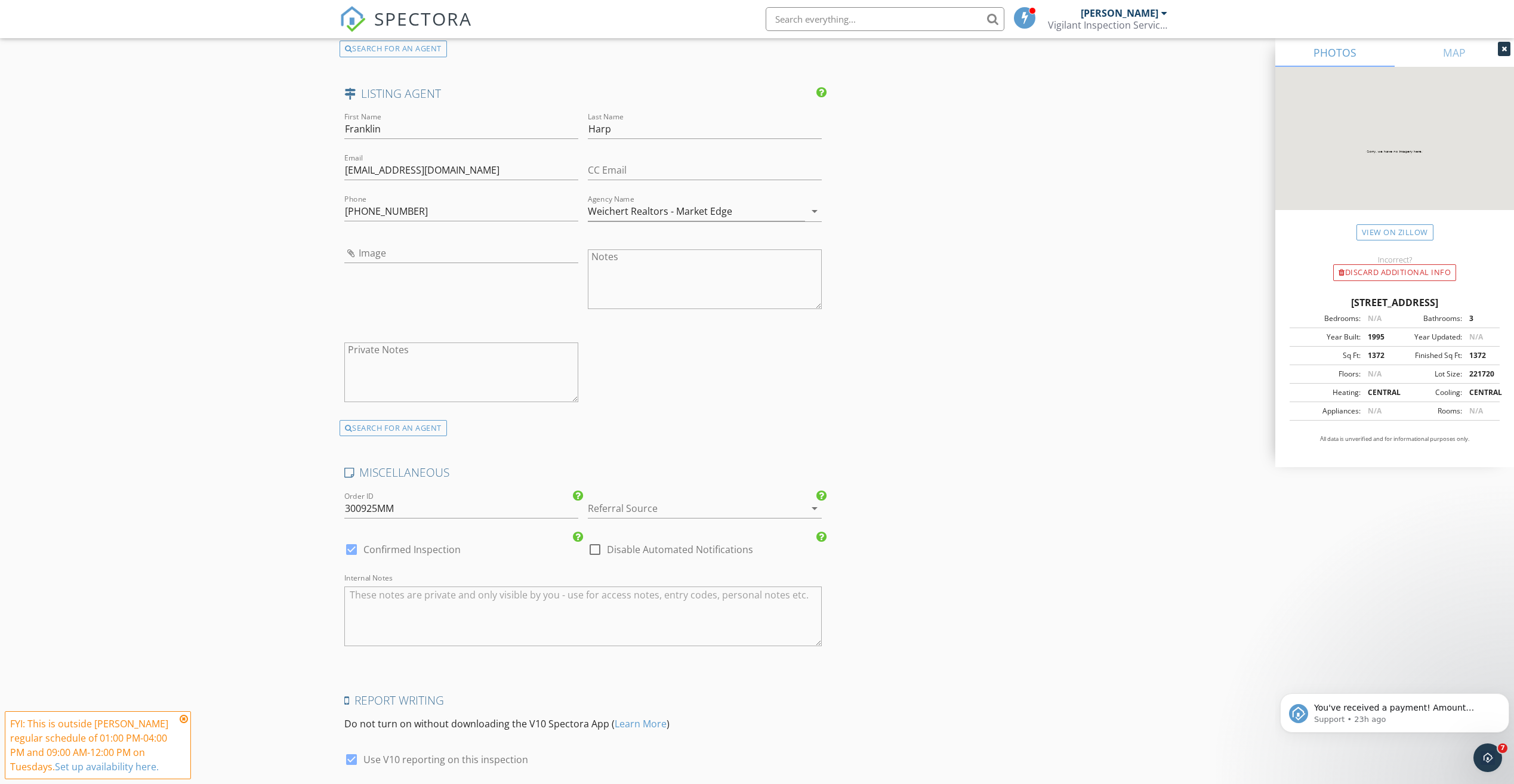
scroll to position [1897, 0]
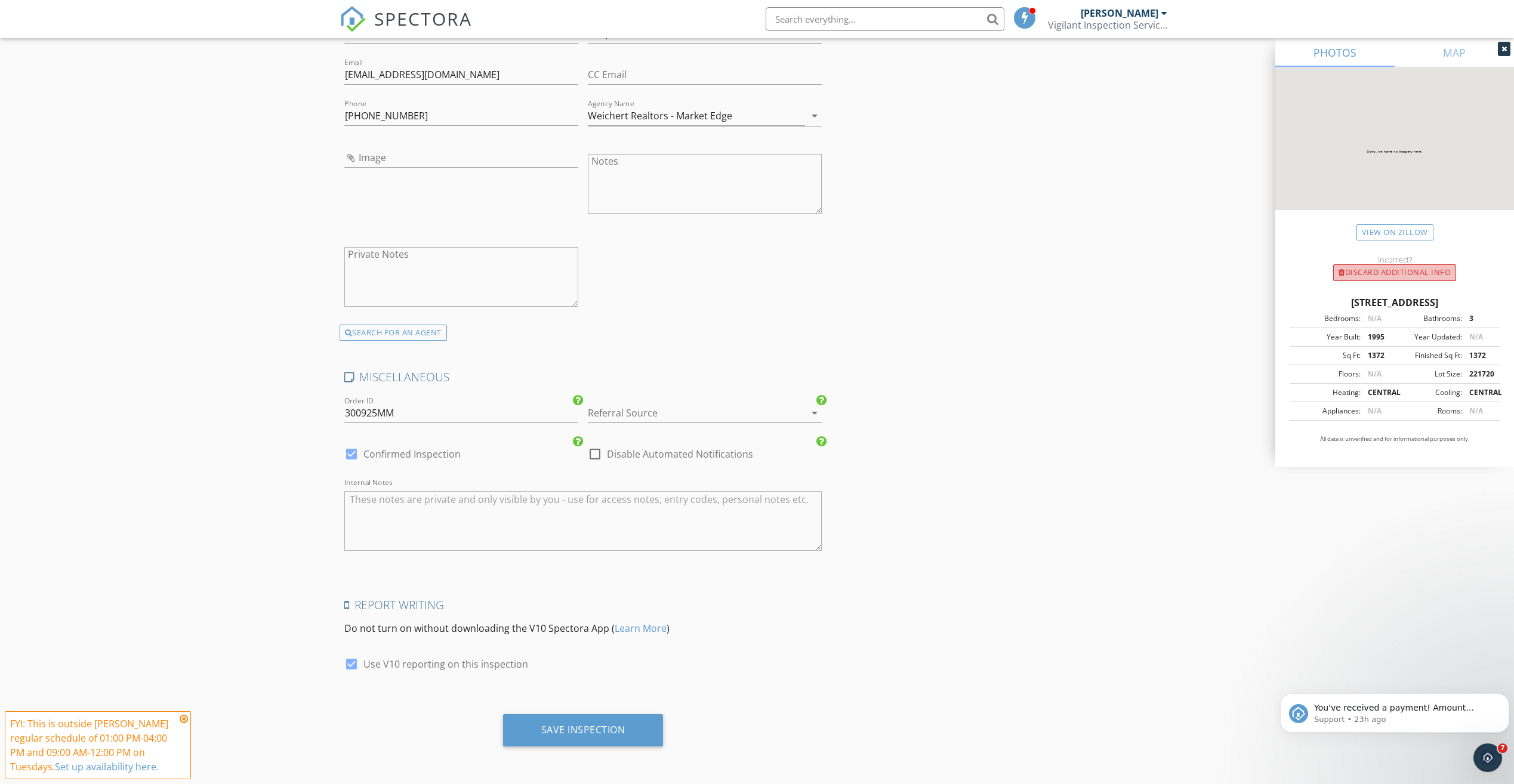
click at [1412, 265] on div "Discard Additional info" at bounding box center [1395, 272] width 123 height 16
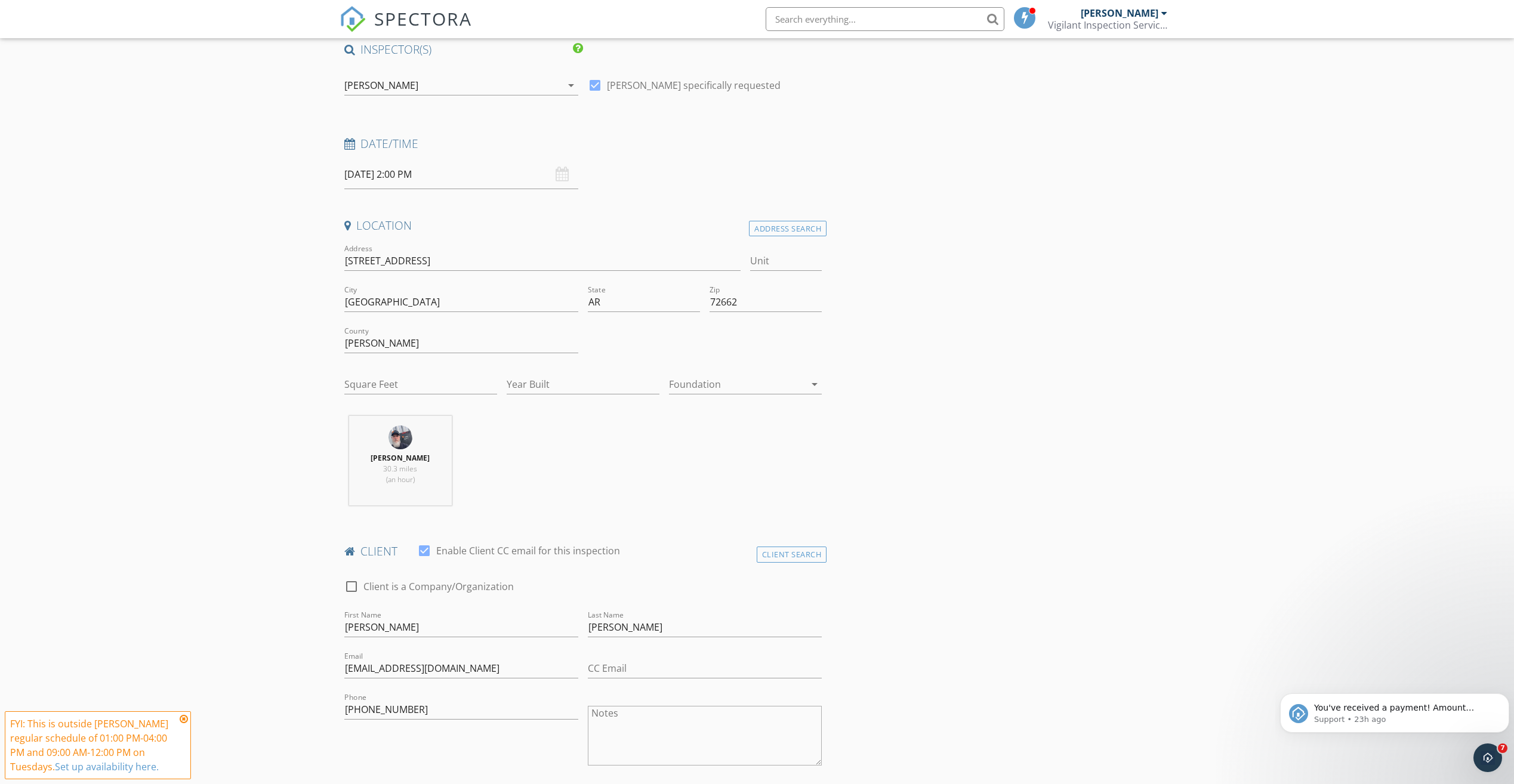
scroll to position [97, 0]
click at [440, 374] on input "Square Feet" at bounding box center [421, 384] width 153 height 20
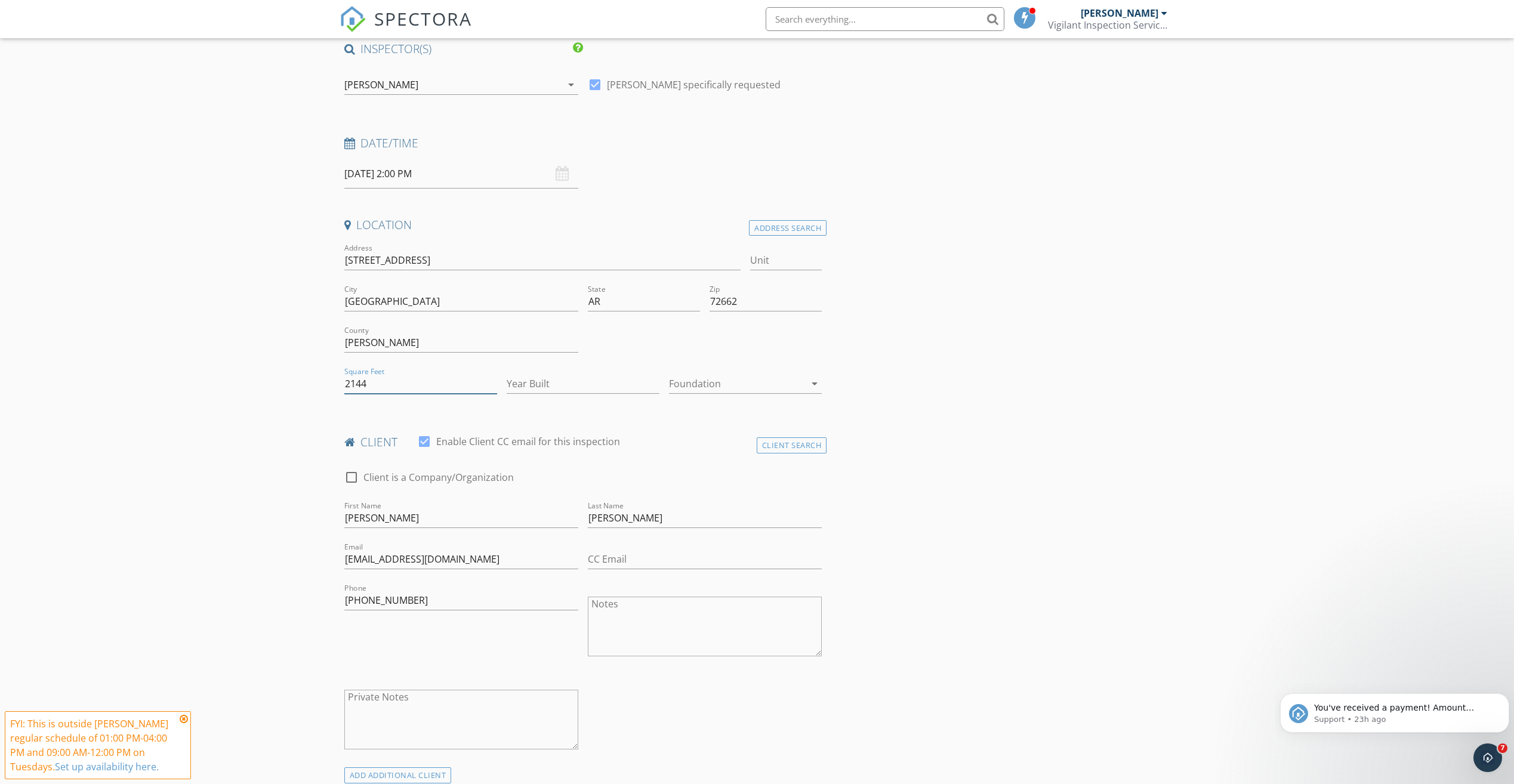
type input "2144"
click at [562, 380] on input "Year Built" at bounding box center [583, 384] width 153 height 20
type input "1995"
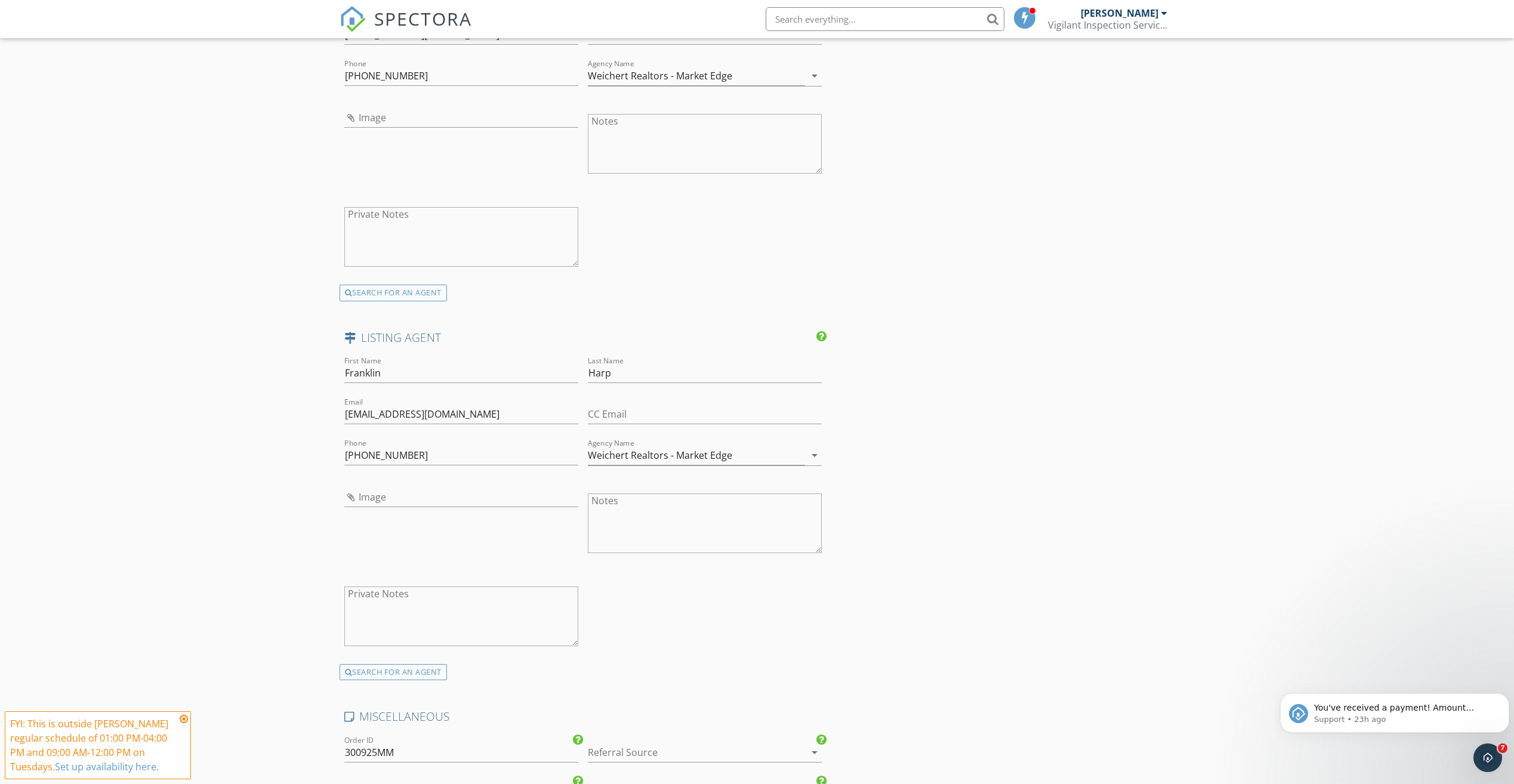
scroll to position [1529, 0]
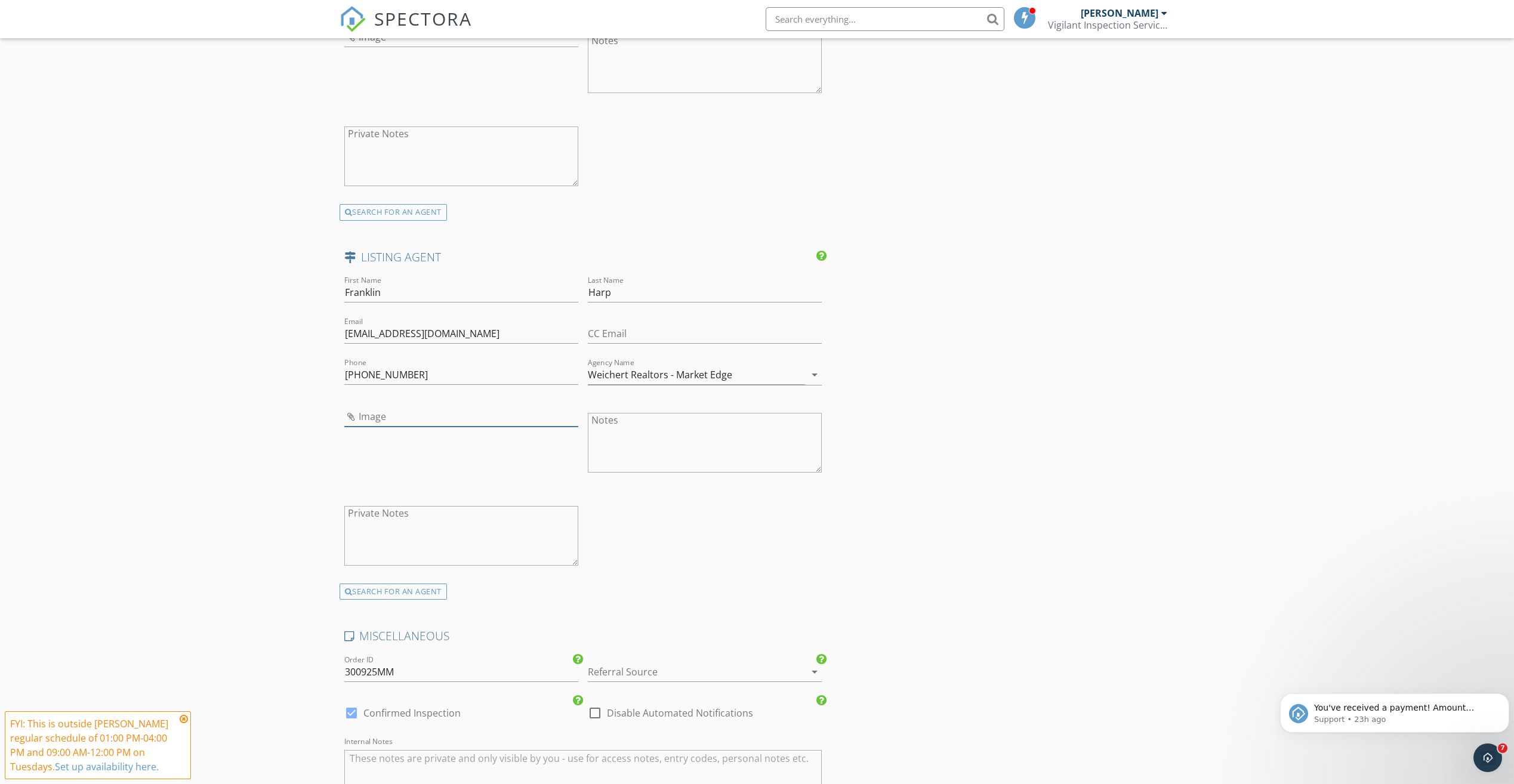
click at [368, 411] on input "Image" at bounding box center [461, 417] width 234 height 20
type input "Screenshot 2025-09-28 075457.jpg"
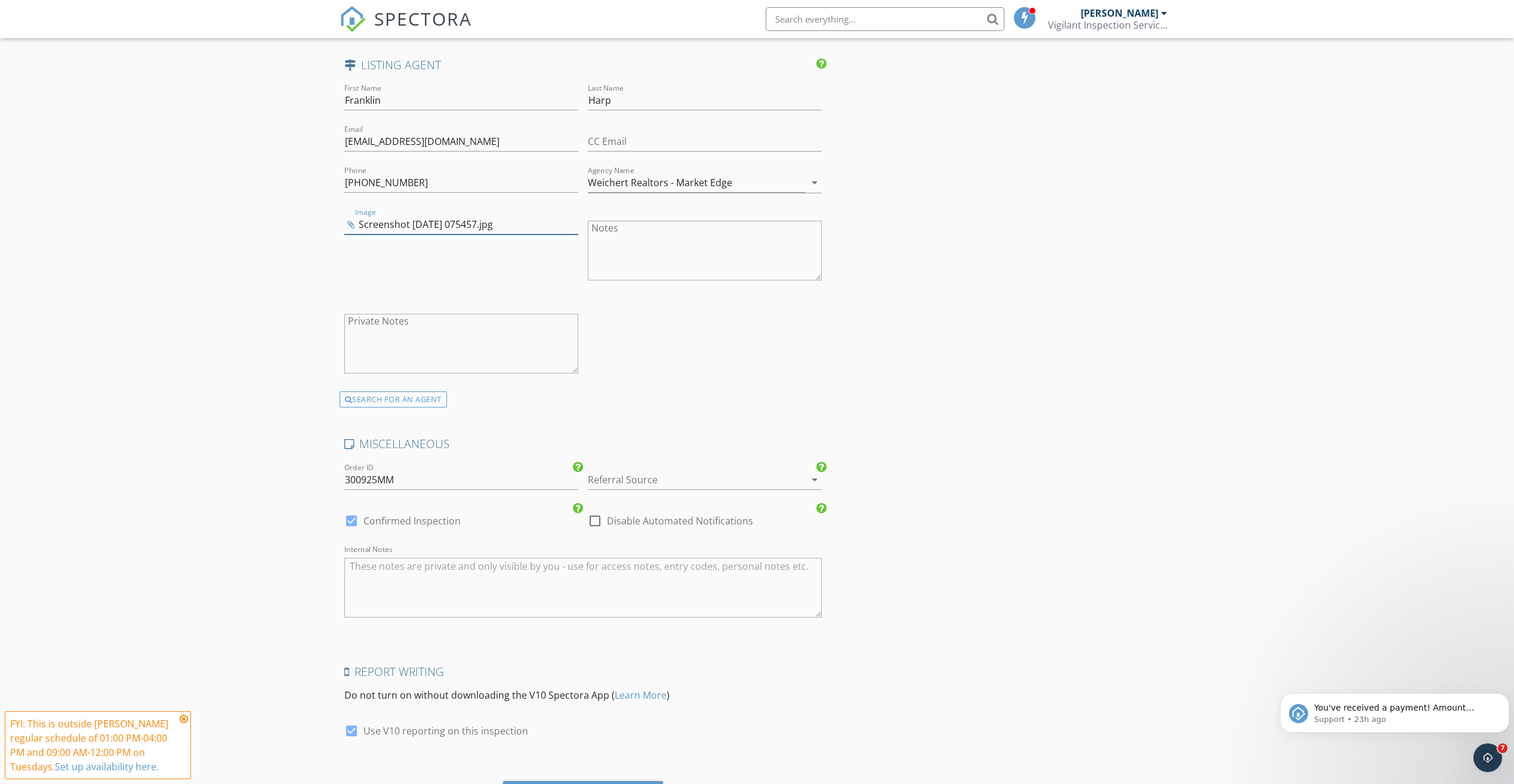
scroll to position [1788, 0]
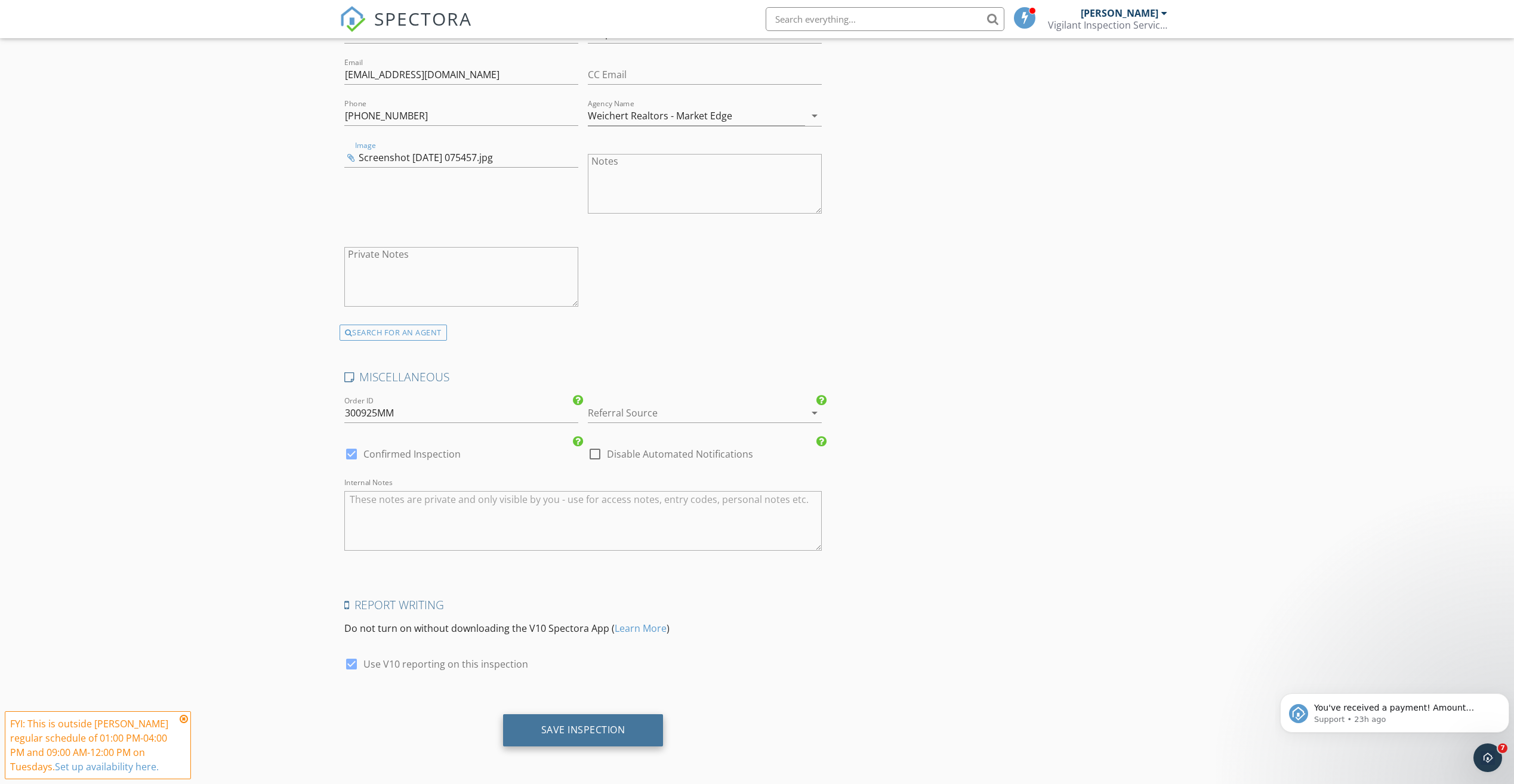
click at [582, 736] on div "Save Inspection" at bounding box center [583, 730] width 161 height 32
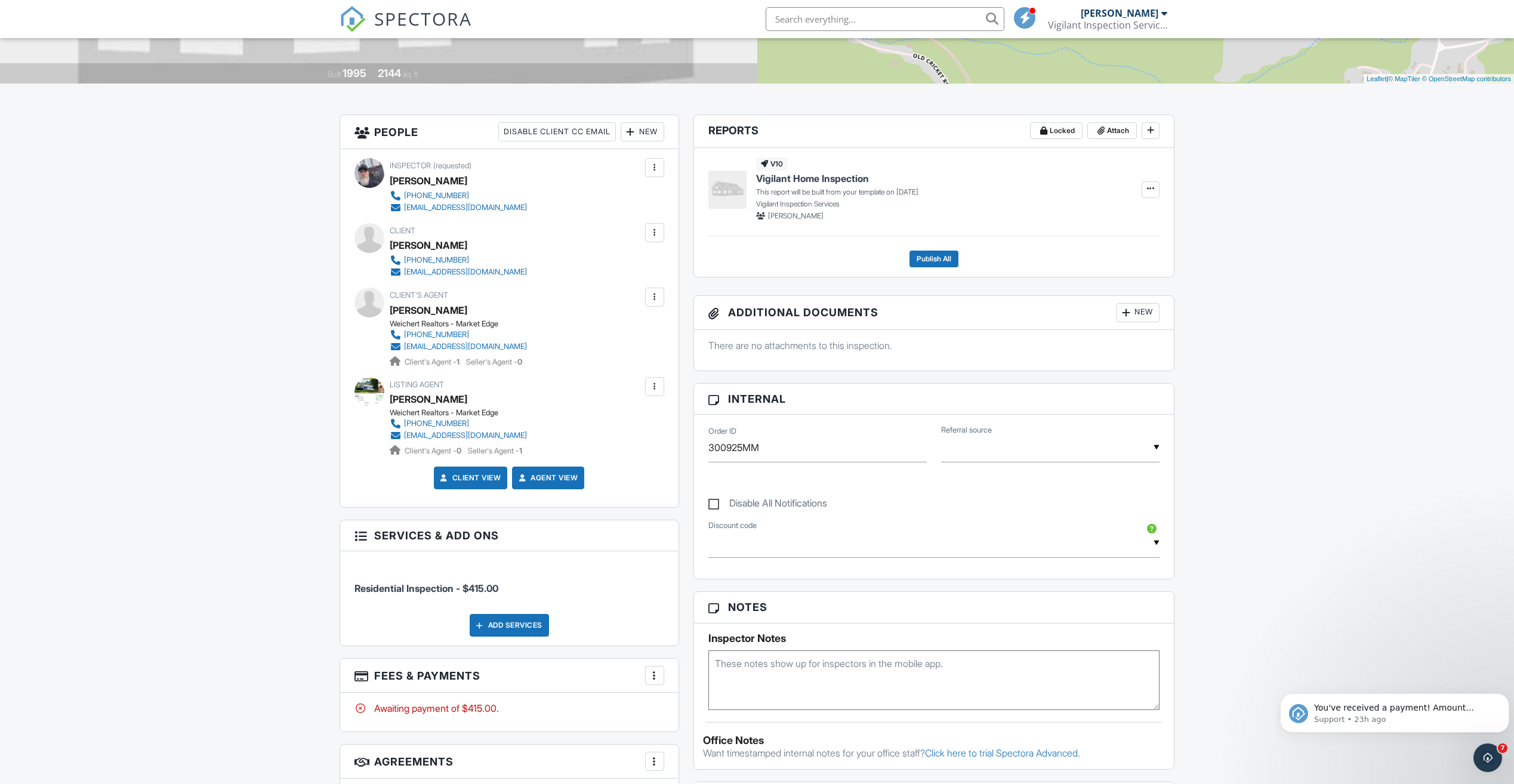
scroll to position [239, 0]
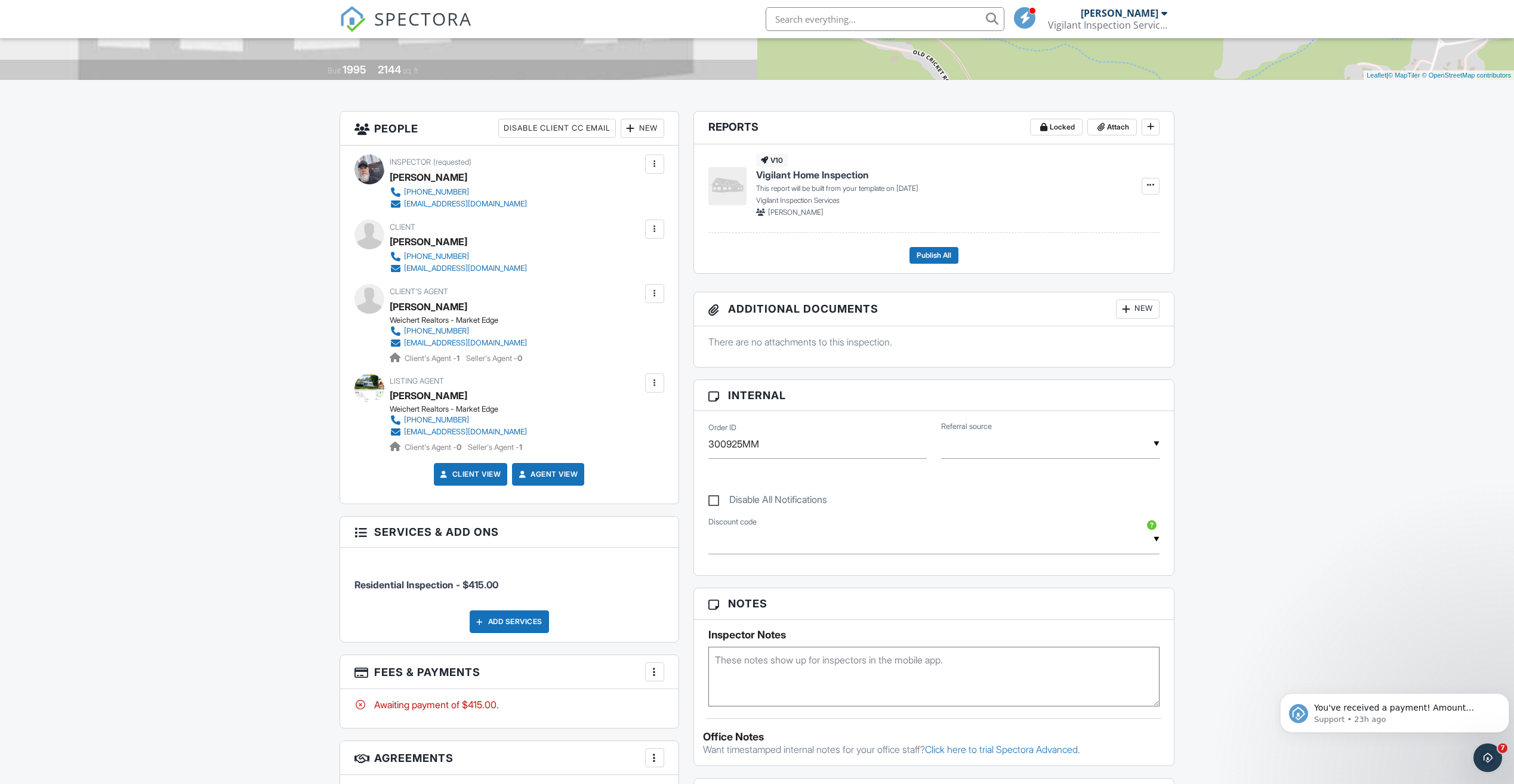
click at [1071, 449] on div "▼ Real Estate Agent Internet Search Relocation Company Past Customer Other Real…" at bounding box center [1051, 444] width 219 height 29
click at [1044, 515] on span "Real Estate Agent" at bounding box center [1002, 505] width 99 height 30
type input "Real Estate Agent"
click at [1284, 407] on div "Dashboard Templates Contacts Metrics Automations Advanced Settings Support Cent…" at bounding box center [757, 597] width 1514 height 1597
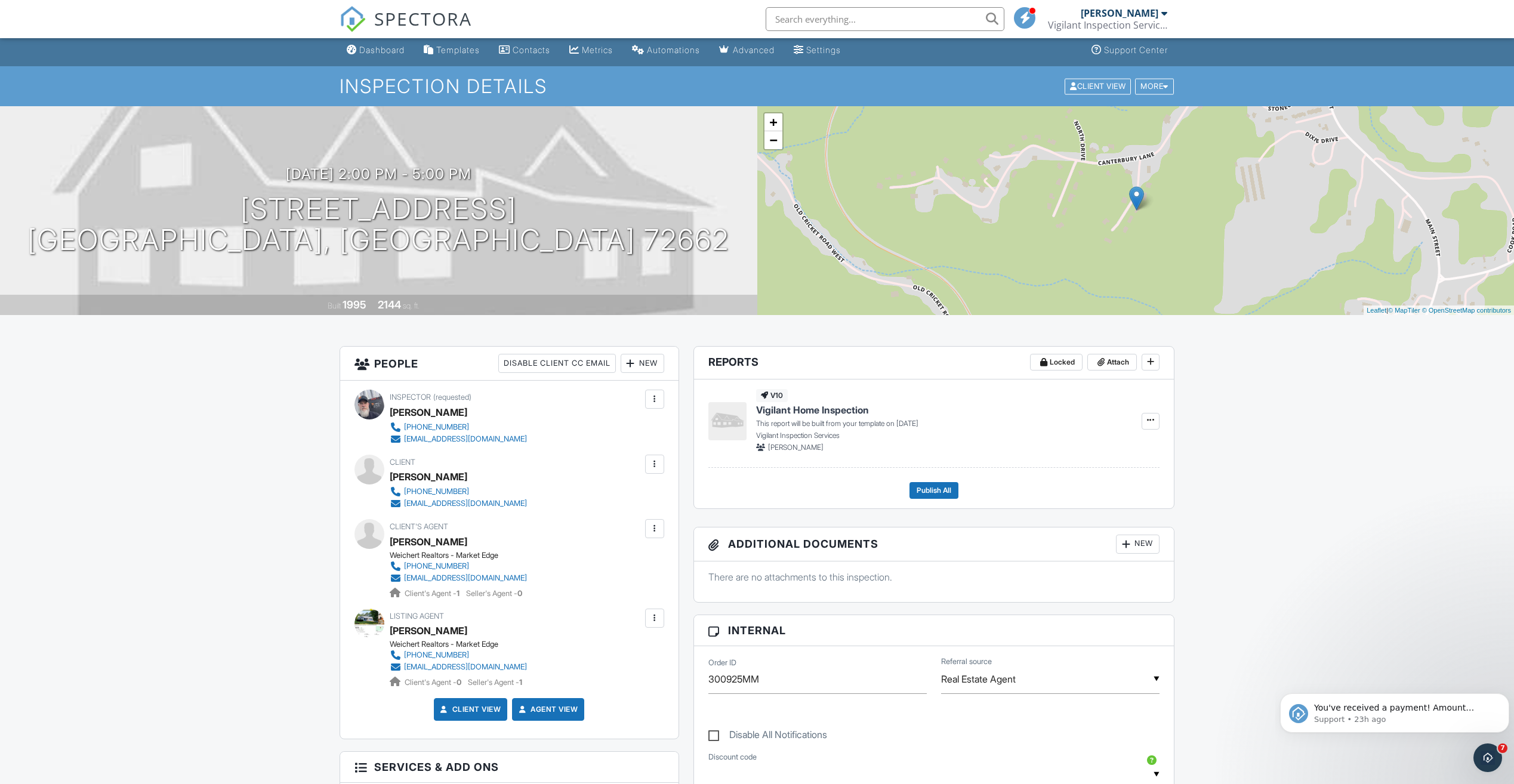
scroll to position [0, 0]
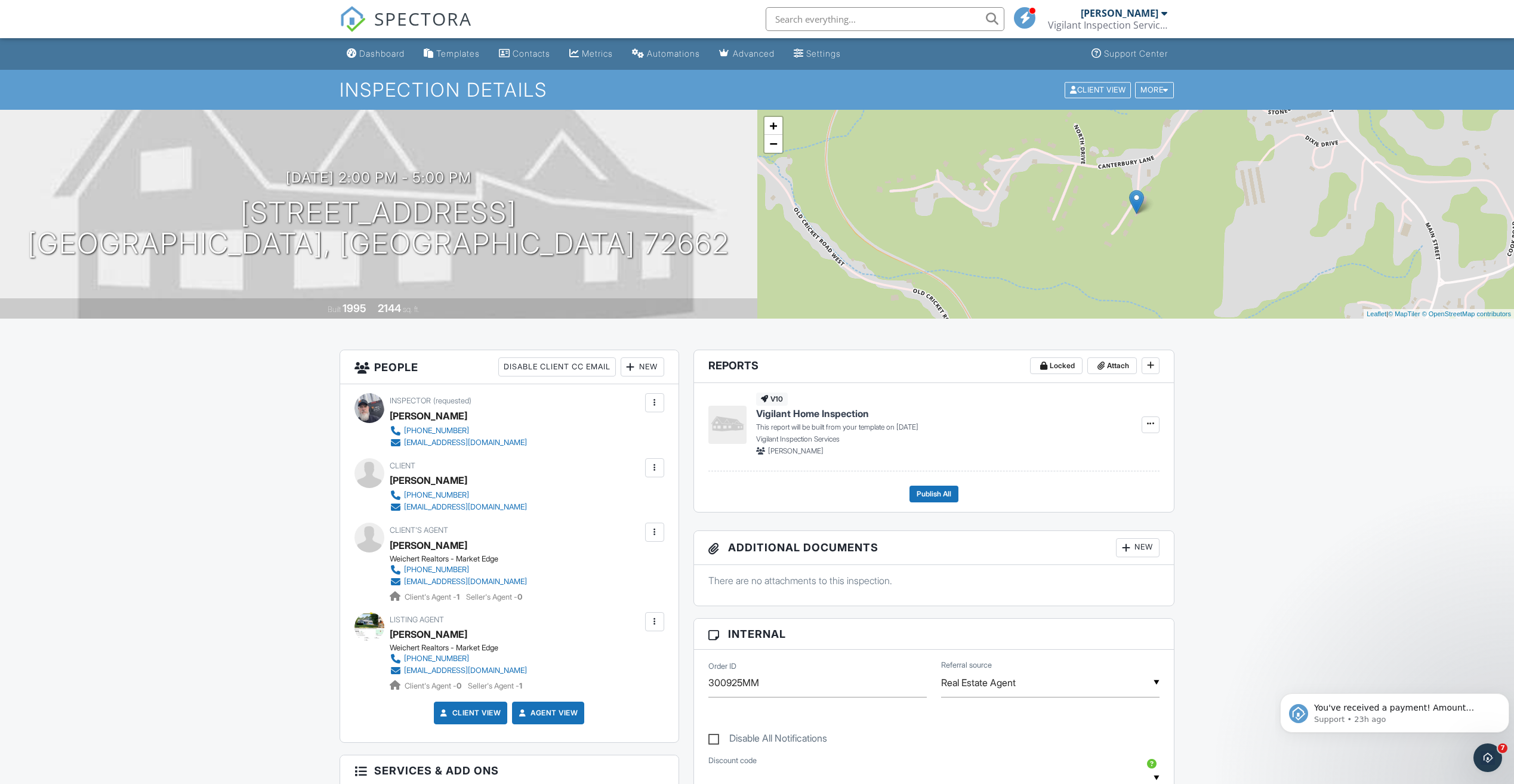
click at [382, 51] on div "Dashboard" at bounding box center [382, 54] width 45 height 10
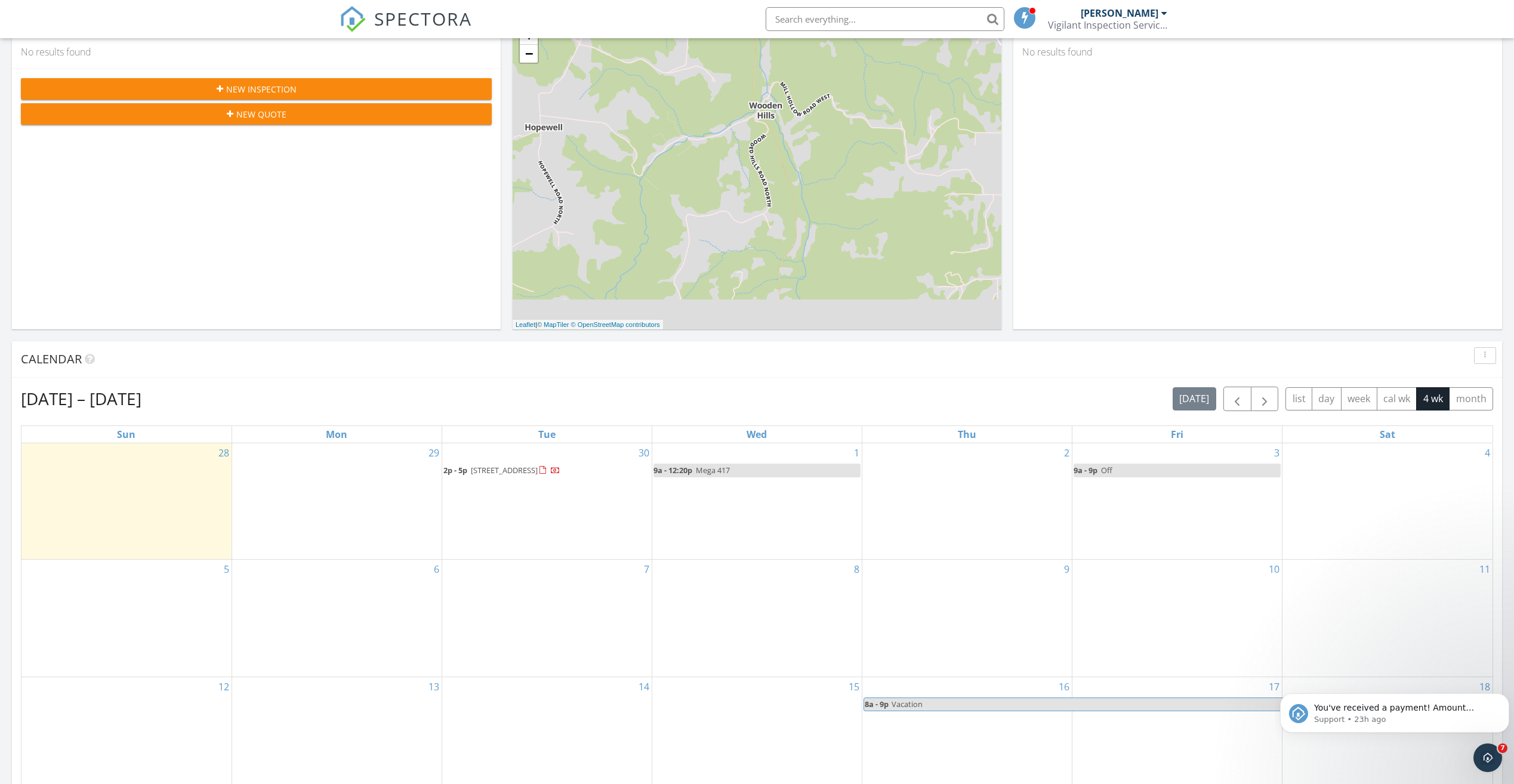
scroll to position [179, 0]
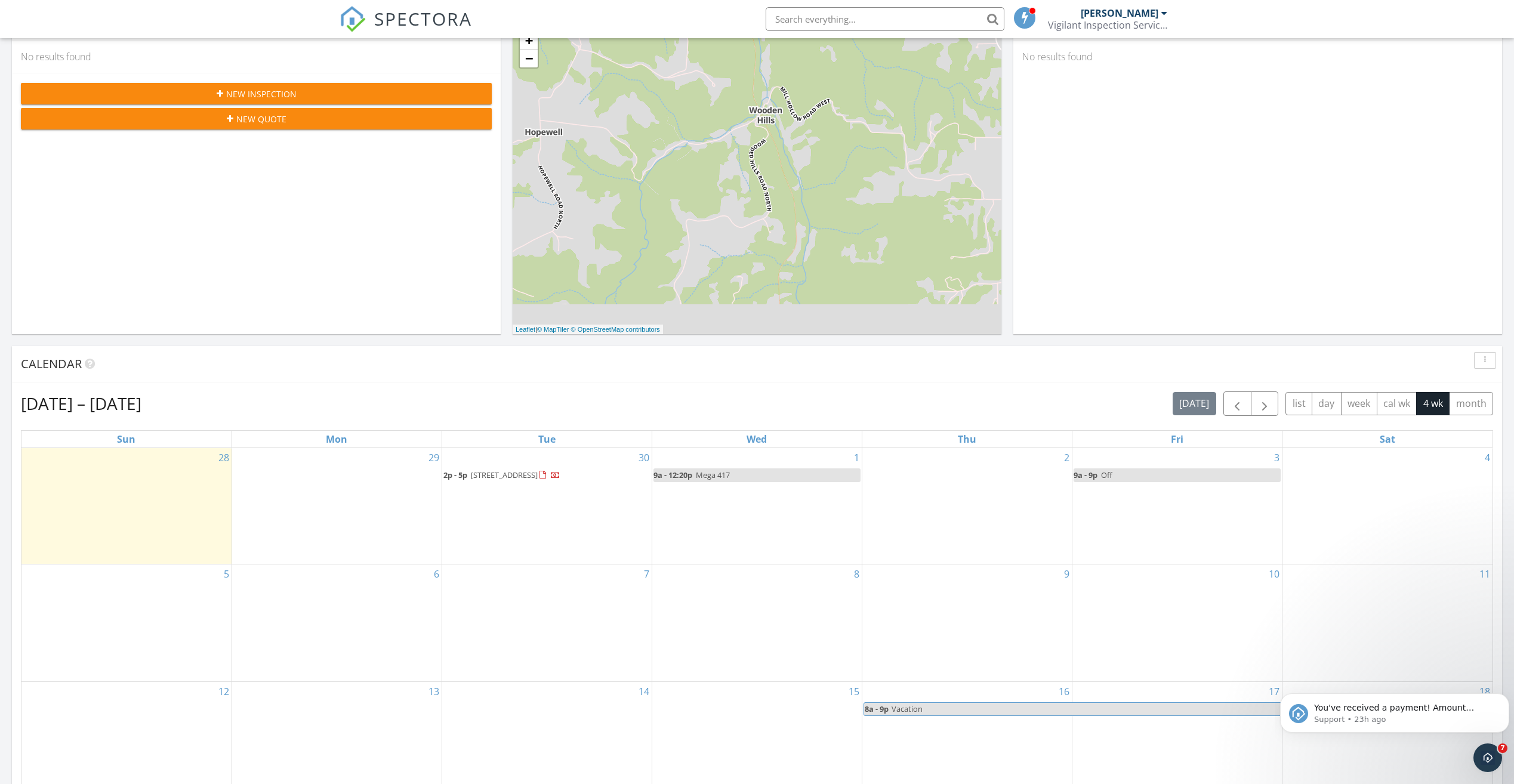
click at [511, 477] on span "11260 Hickory Ln, Omaha 72662" at bounding box center [505, 475] width 67 height 11
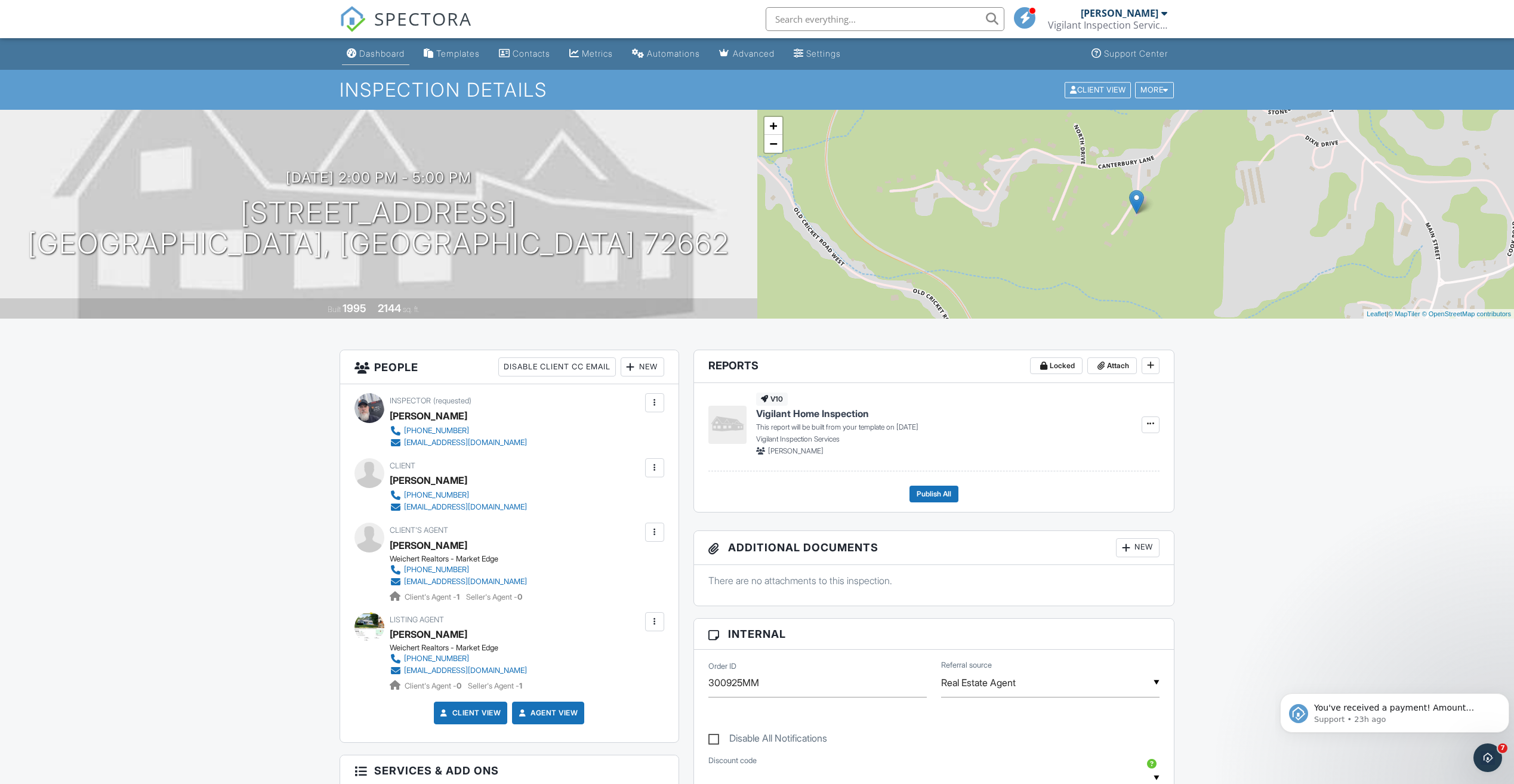
click at [387, 48] on link "Dashboard" at bounding box center [375, 54] width 67 height 22
